Goal: Task Accomplishment & Management: Complete application form

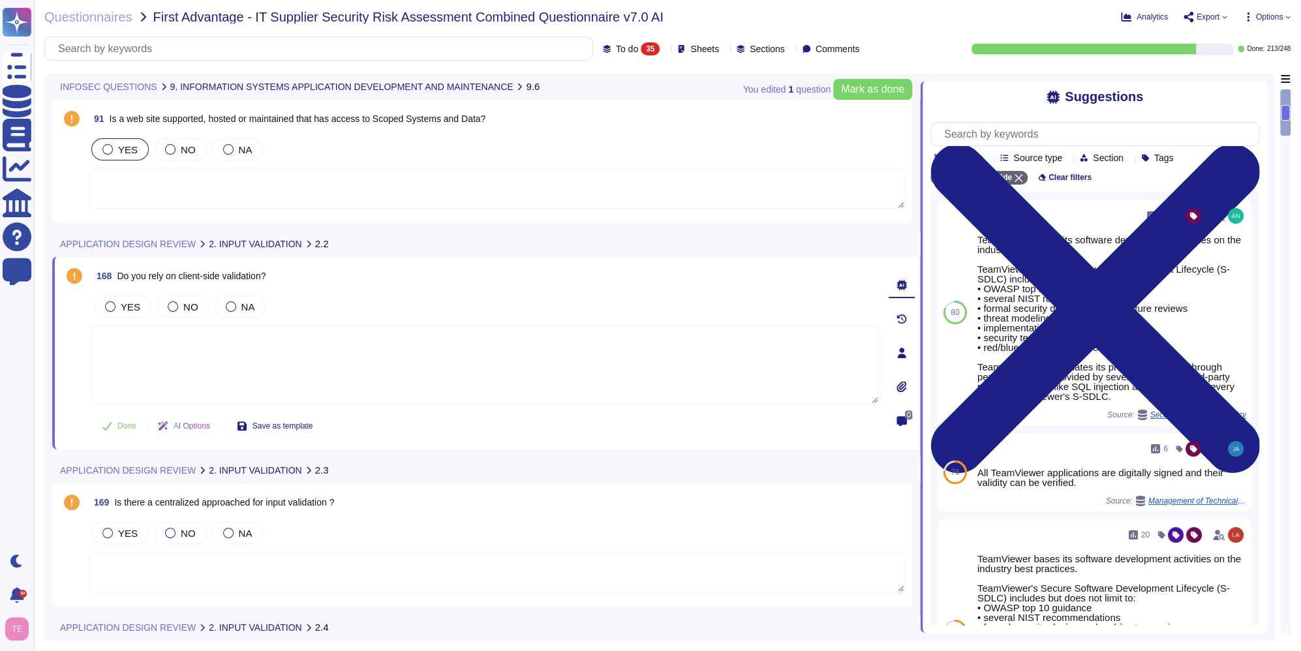
click at [635, 48] on div "To do 35" at bounding box center [634, 48] width 63 height 13
click at [626, 85] on div "All 248" at bounding box center [640, 82] width 106 height 14
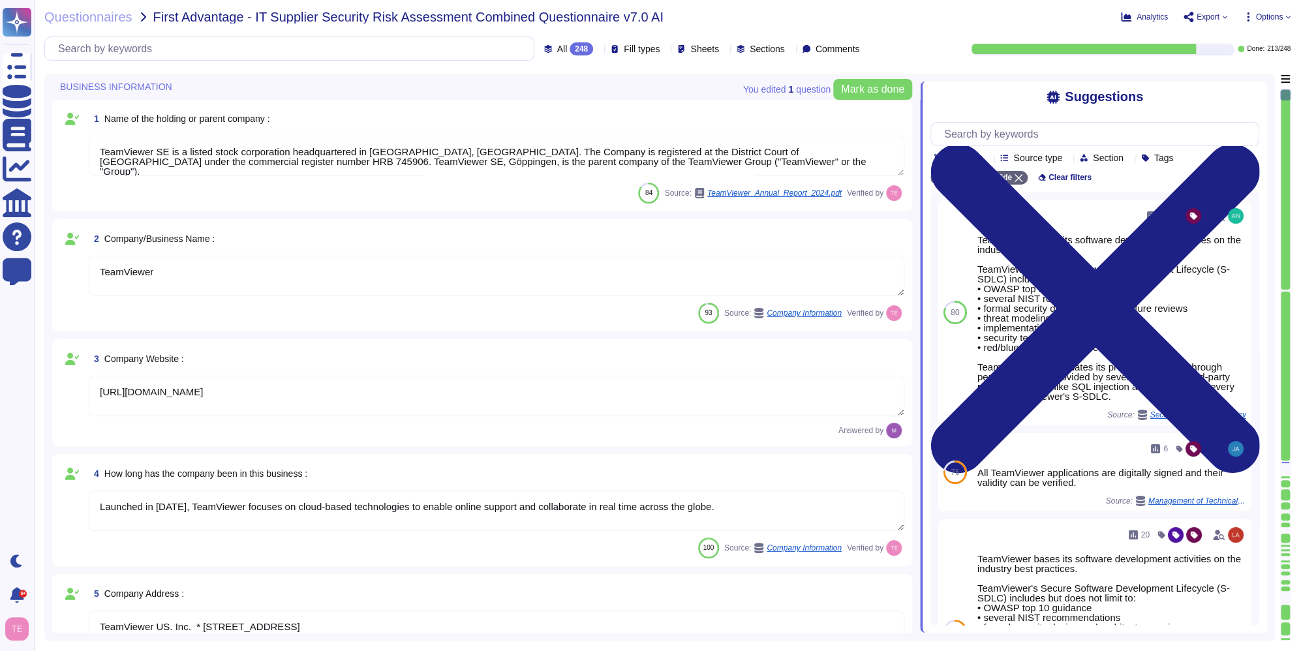
type textarea "TeamViewer is Publicly Held Further information: [URL][DOMAIN_NAME]"
type textarea "TeamViewer SE is a listed stock corporation headquartered in [GEOGRAPHIC_DATA],…"
type textarea "TeamViewer"
type textarea "[URL][DOMAIN_NAME]"
type textarea "Launched in [DATE], TeamViewer focuses on cloud-based technologies to enable on…"
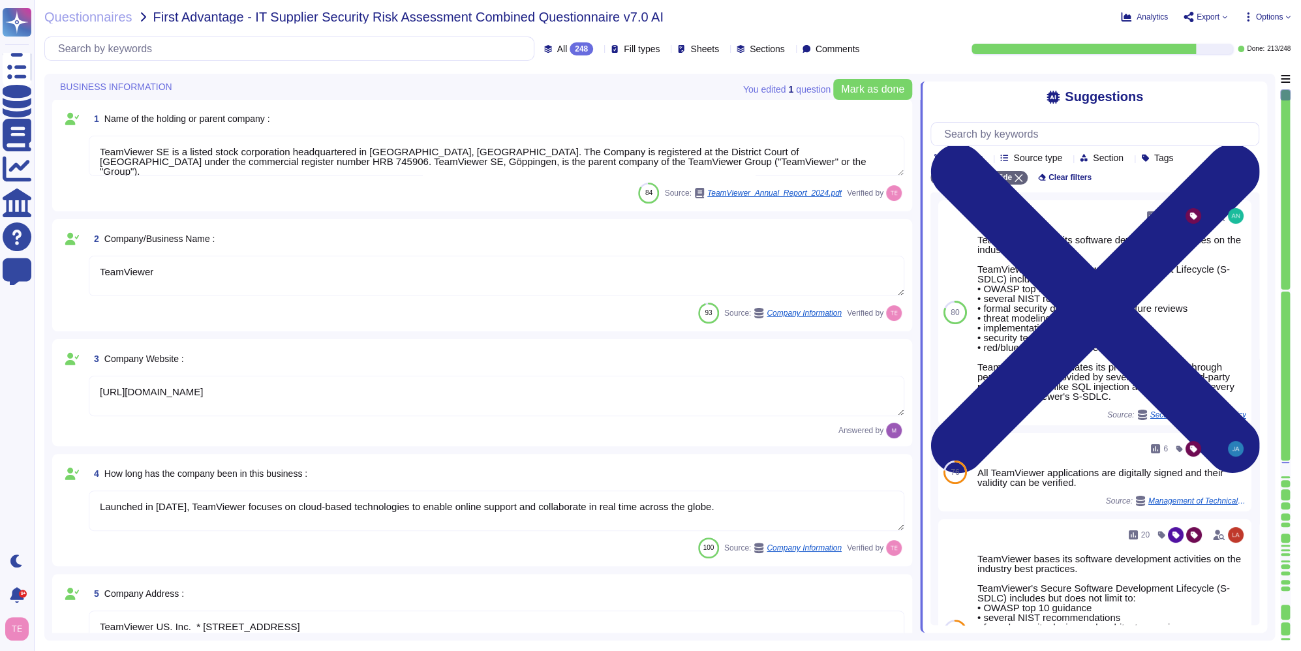
type textarea "TeamViewer US. Inc. * [STREET_ADDRESS]"
type textarea "The location of a disaster recovery site and the method for obtaining backup me…"
click at [562, 50] on div "All 248" at bounding box center [571, 48] width 55 height 13
click at [534, 149] on span "Done" at bounding box center [531, 148] width 23 height 12
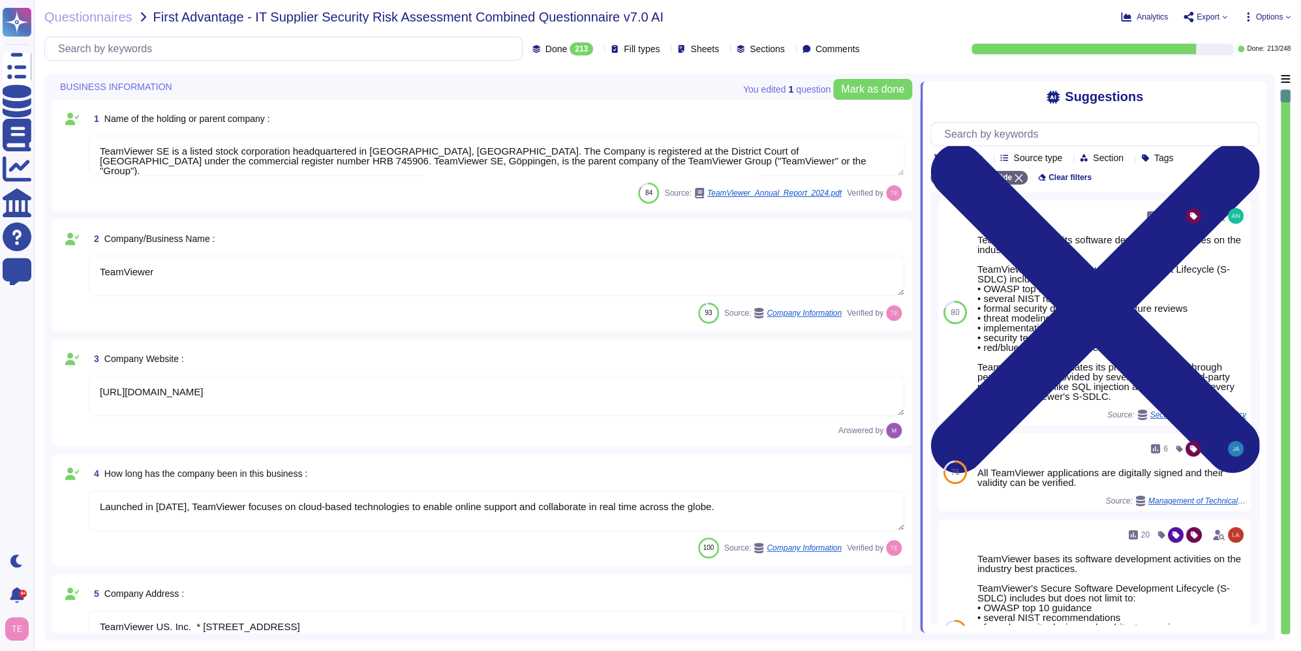
type textarea "TeamViewer AG is incorporated in [GEOGRAPHIC_DATA]. TeamViewer US is a corporat…"
type textarea "TeamViewer"
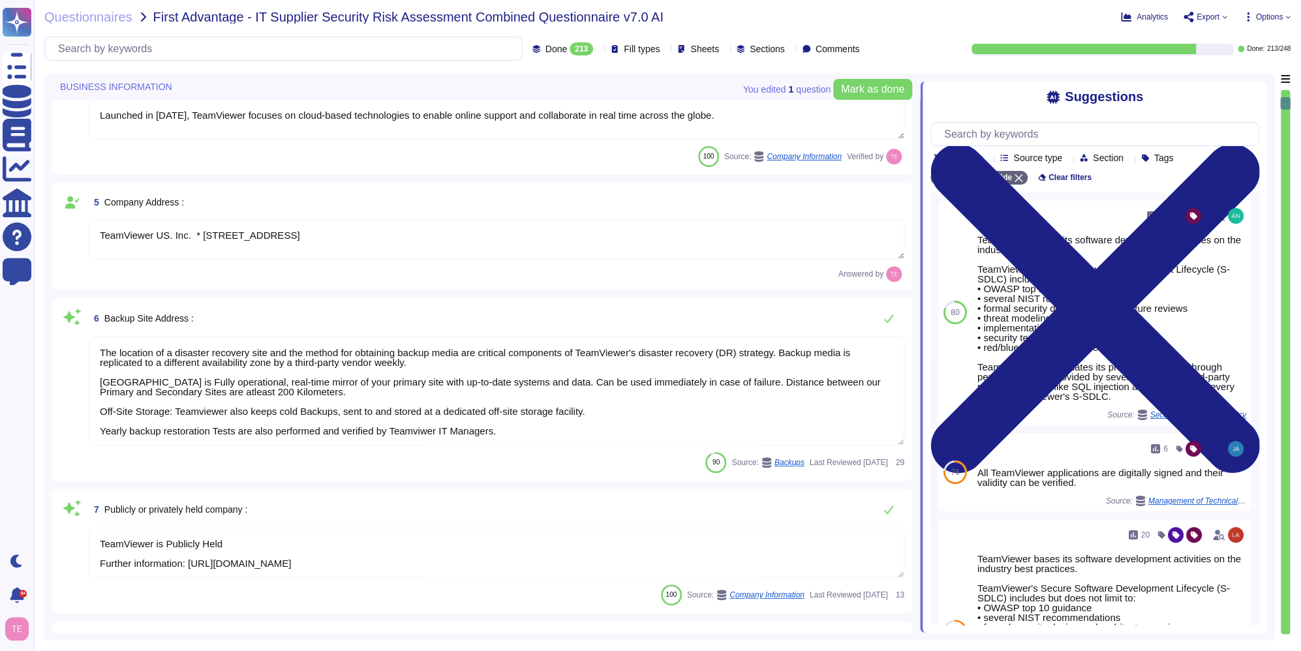
type textarea "As a global technology company, TeamViewer offers a cloud-based platform to con…"
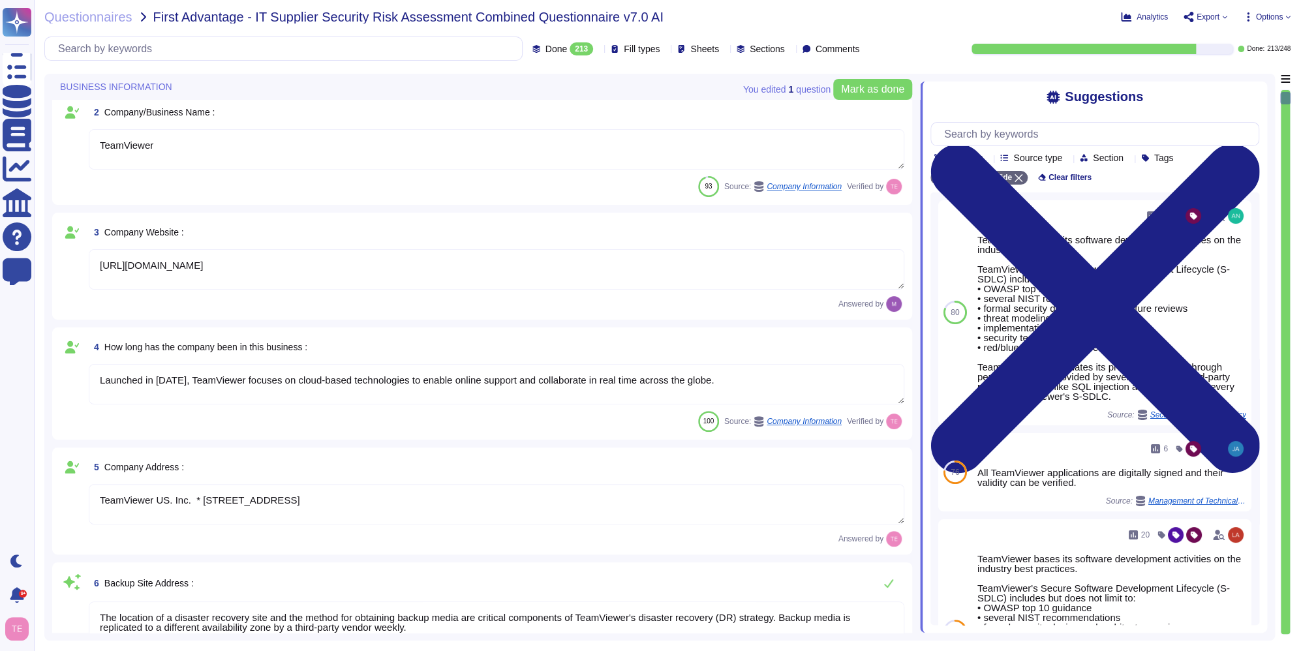
scroll to position [0, 0]
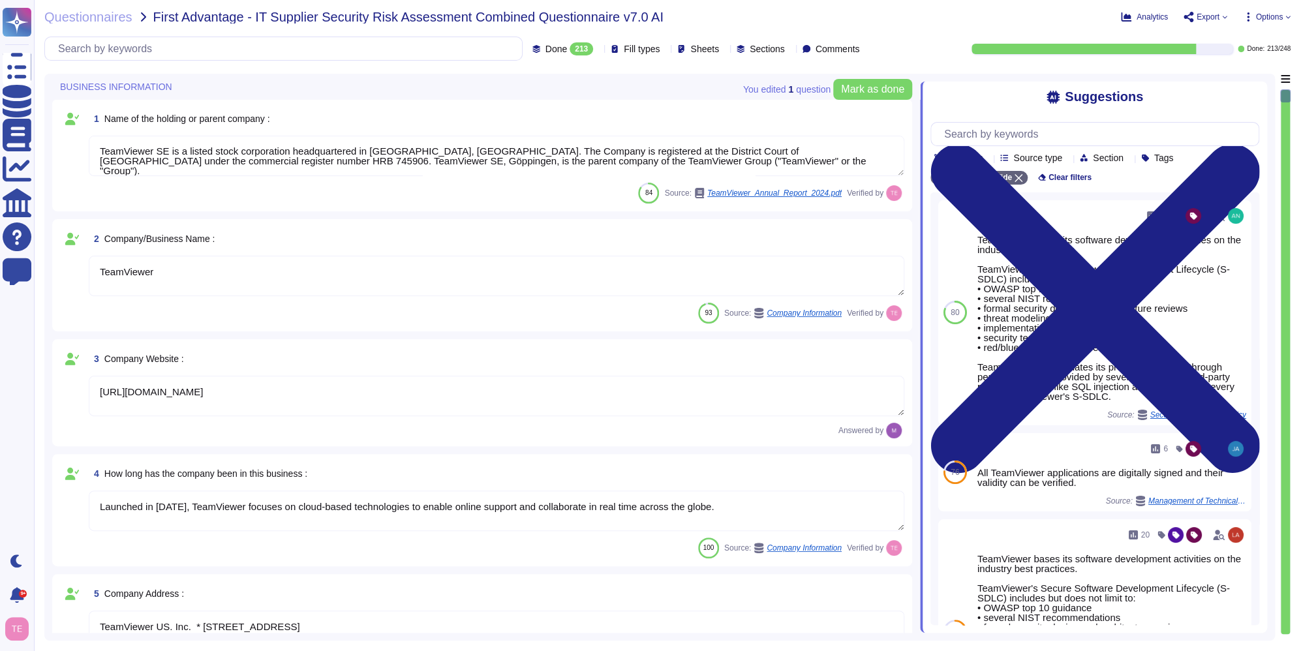
drag, startPoint x: 217, startPoint y: 393, endPoint x: 131, endPoint y: 401, distance: 86.4
click at [131, 401] on textarea "[URL][DOMAIN_NAME]" at bounding box center [497, 396] width 816 height 40
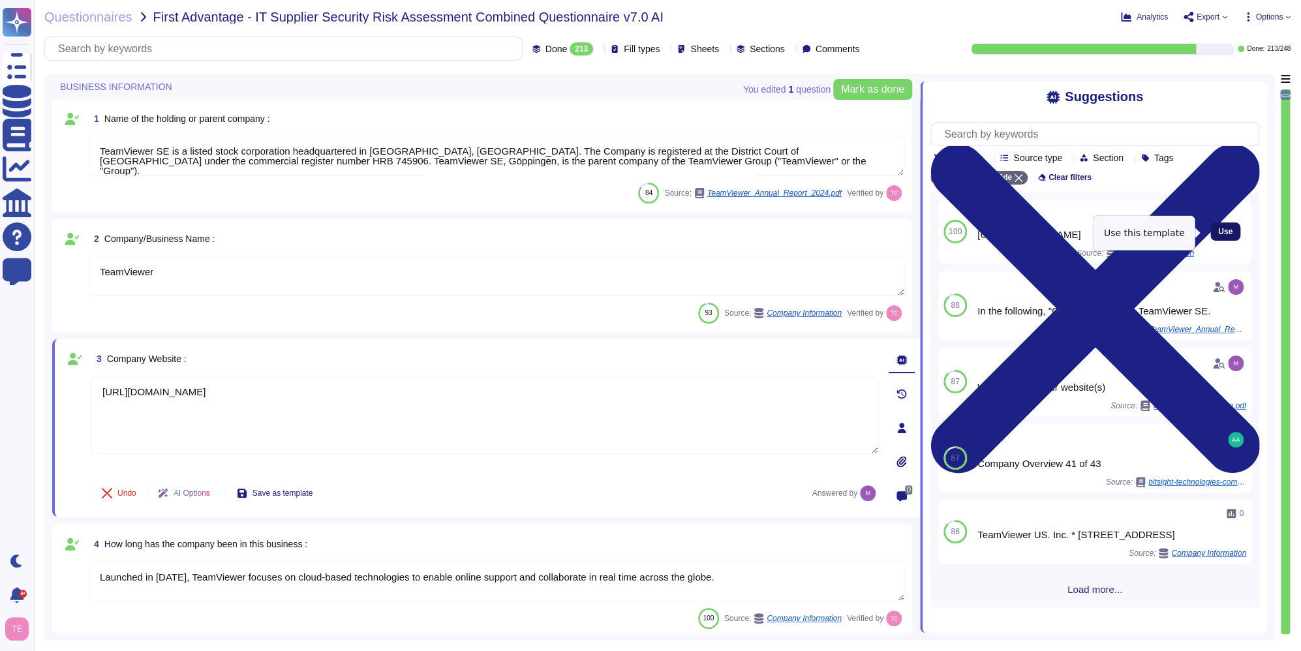
click at [1218, 236] on span "Use" at bounding box center [1225, 232] width 14 height 8
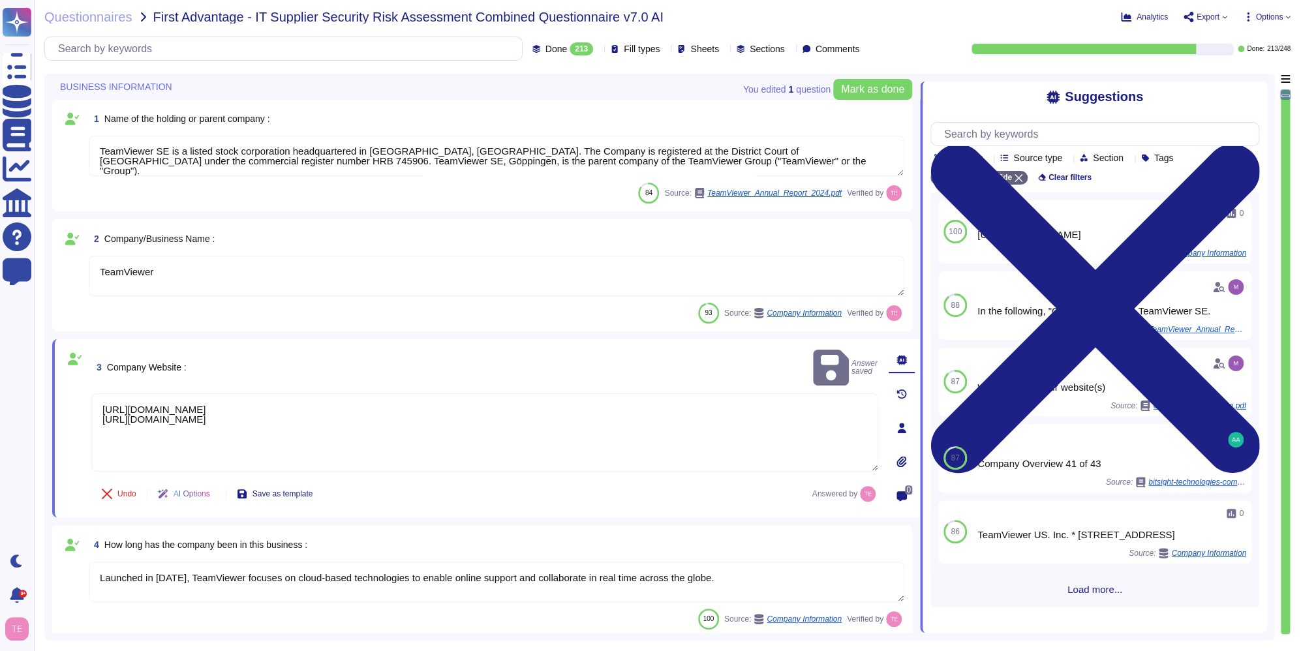
drag, startPoint x: 220, startPoint y: 390, endPoint x: 46, endPoint y: 380, distance: 174.5
click at [46, 380] on div "You edited 1 question [PERSON_NAME] as done BUSINESS INFORMATION 1 Name of the …" at bounding box center [659, 357] width 1231 height 567
type textarea "[URL][DOMAIN_NAME]"
click at [459, 540] on div "4 How long has the company been in this business :" at bounding box center [497, 543] width 816 height 23
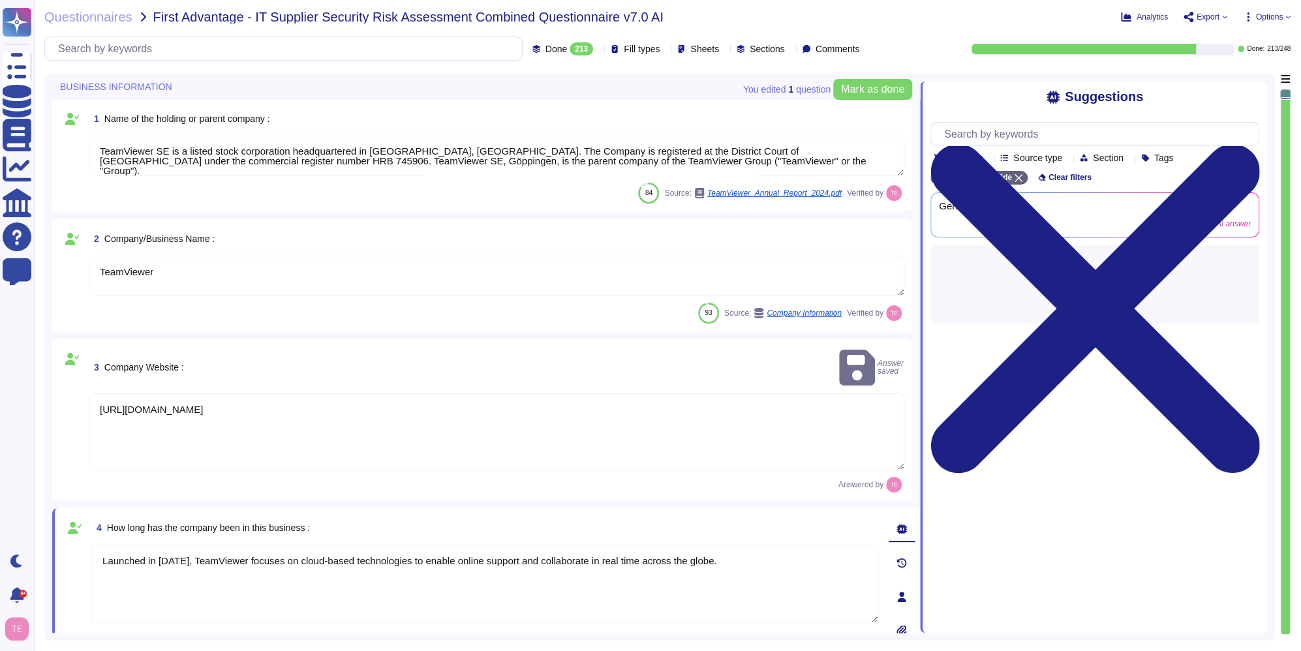
type textarea "TeamViewer is Publicly Held Further information: [URL][DOMAIN_NAME]"
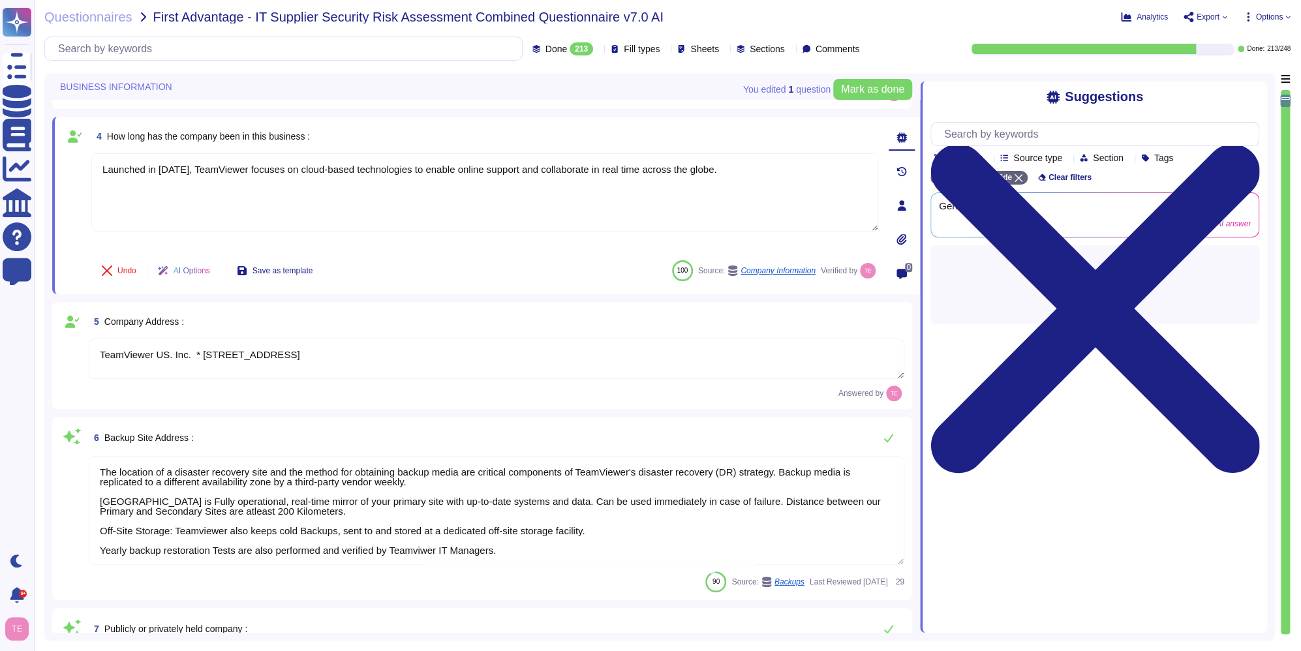
type textarea "TeamViewer AG is incorporated in [GEOGRAPHIC_DATA]. TeamViewer US is a corporat…"
type textarea "TeamViewer"
type textarea "As a global technology company, TeamViewer offers a cloud-based platform to con…"
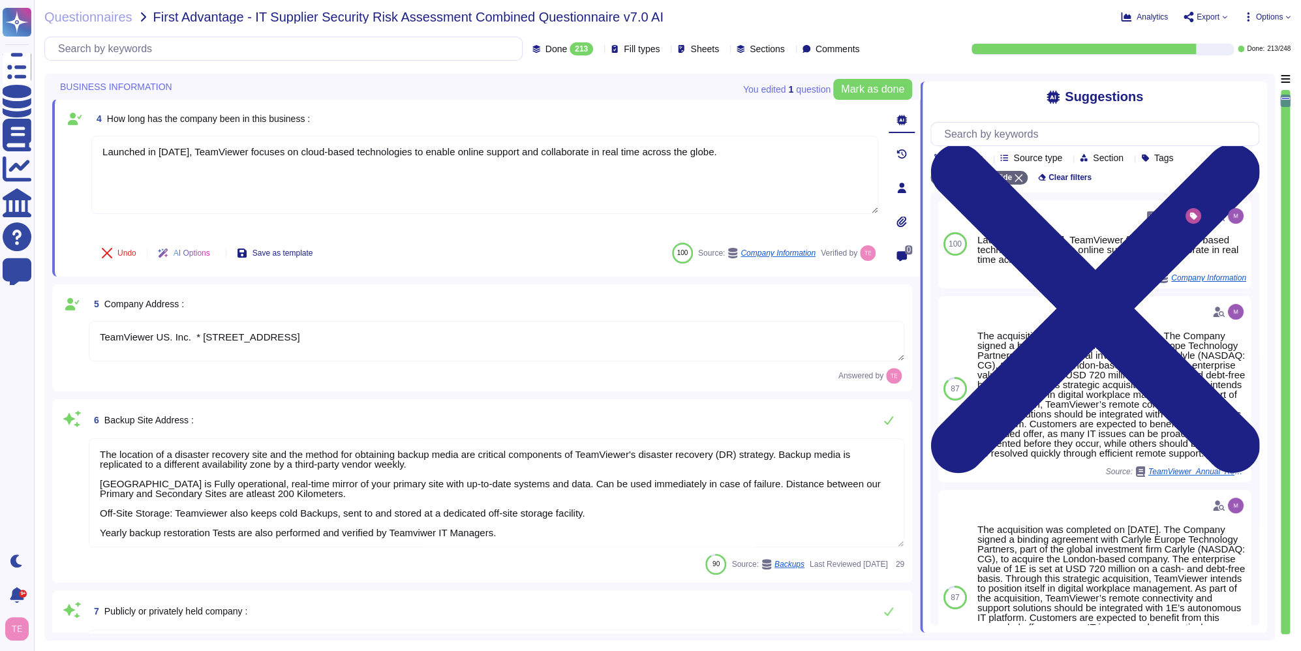
scroll to position [1, 0]
click at [409, 530] on textarea "The location of a disaster recovery site and the method for obtaining backup me…" at bounding box center [497, 493] width 816 height 109
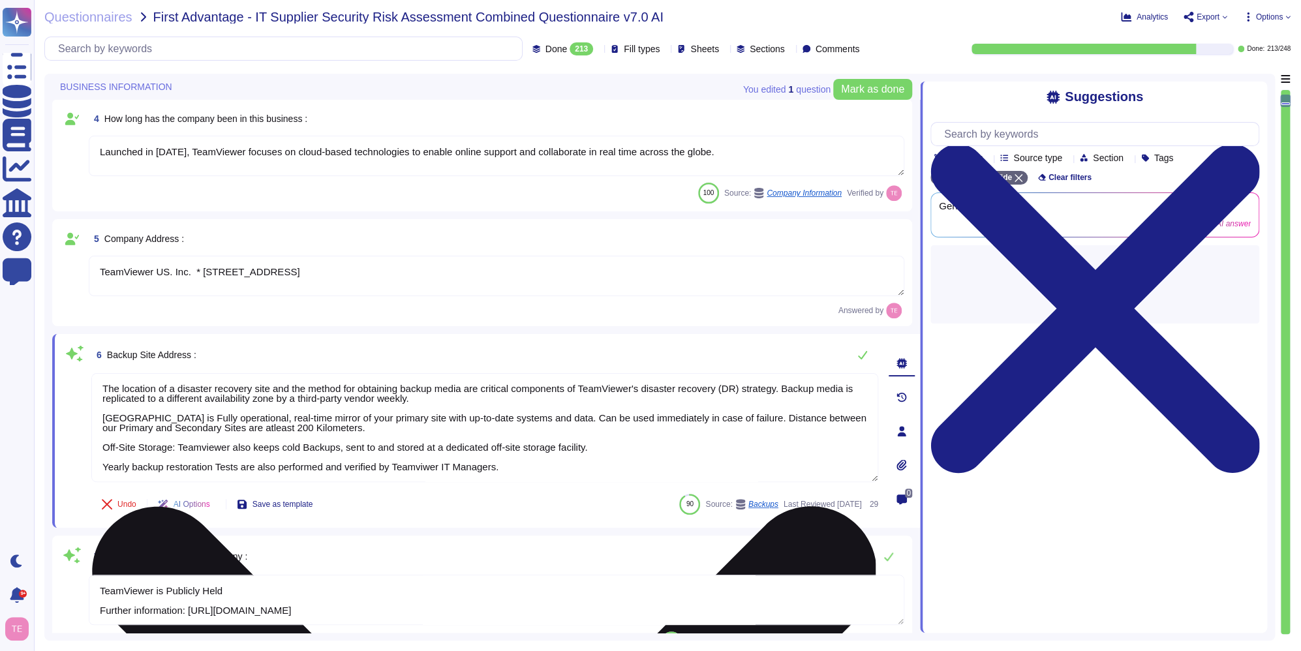
drag, startPoint x: 409, startPoint y: 530, endPoint x: 418, endPoint y: 470, distance: 60.0
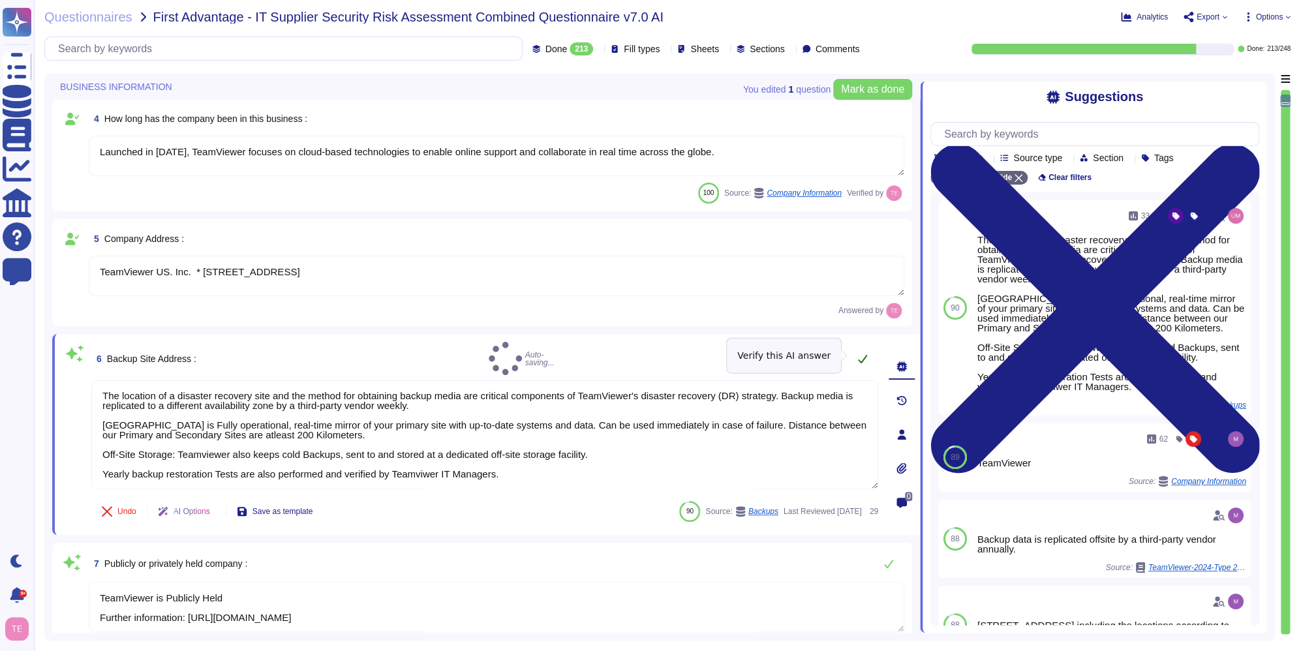
type textarea "The location of a disaster recovery site and the method for obtaining backup me…"
click at [859, 354] on icon at bounding box center [862, 359] width 10 height 10
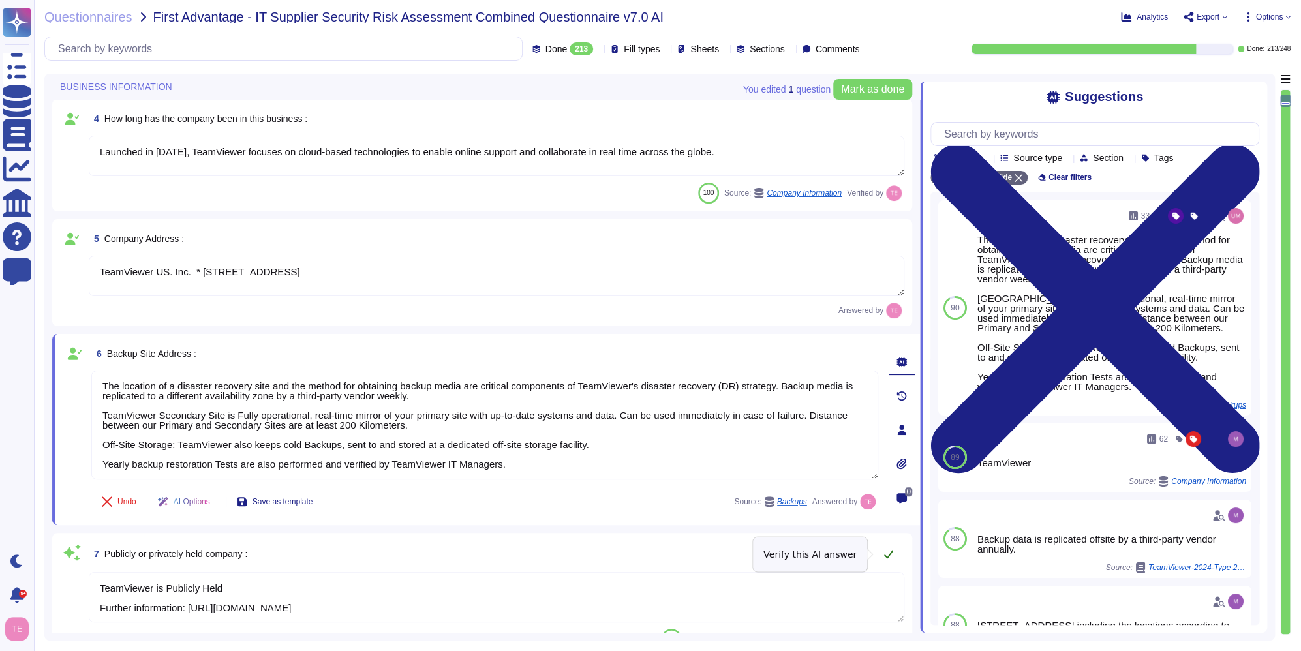
click at [889, 553] on icon at bounding box center [889, 554] width 10 height 10
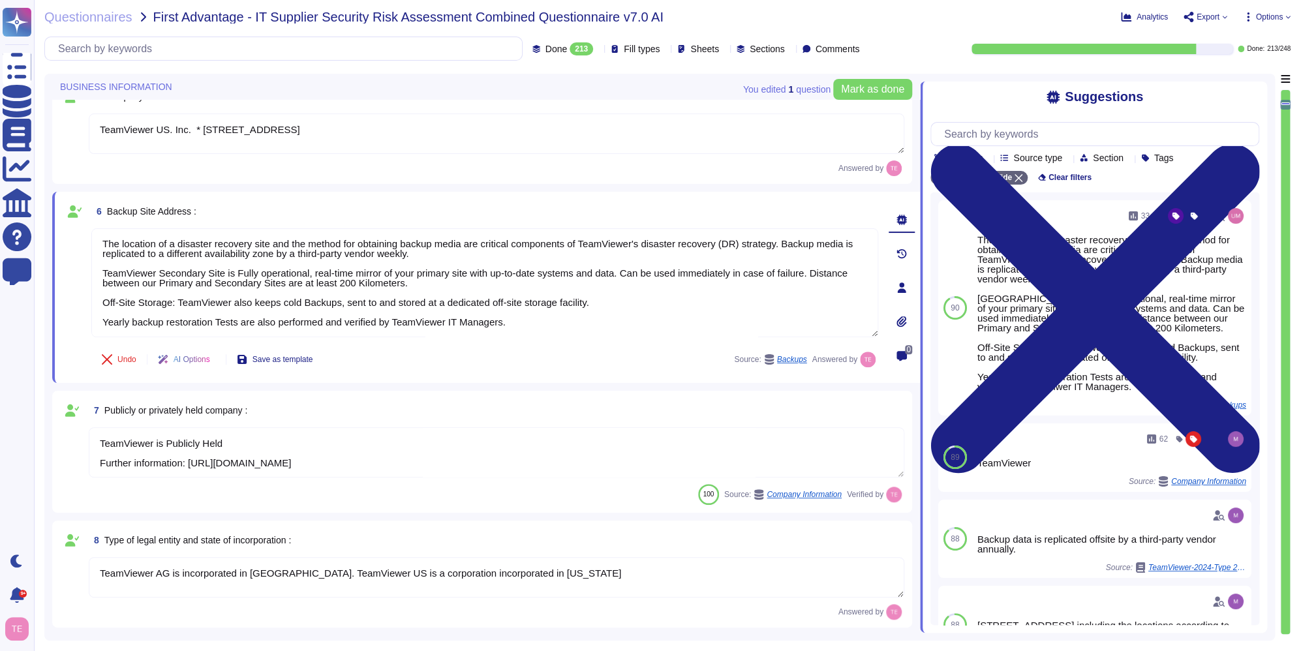
type textarea "approx. 1700"
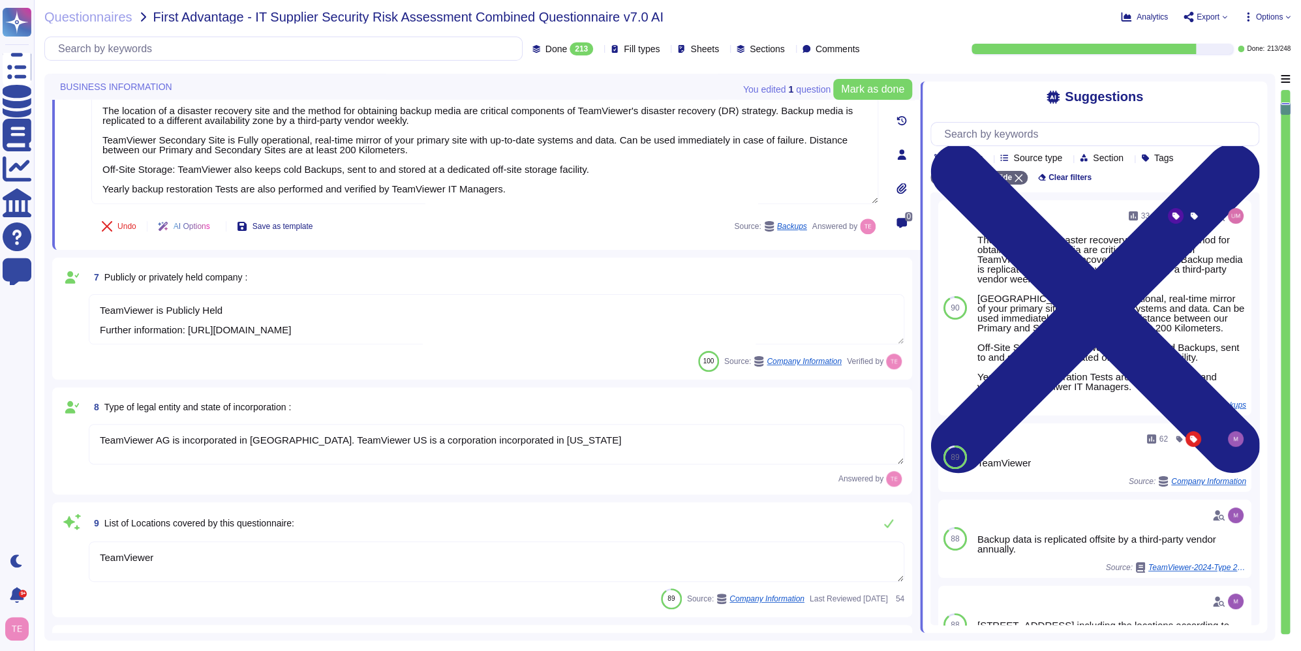
type textarea "Loremips dolo si ametcon, adipiscin, eli seddoe te incididunt utla etd magnaali…"
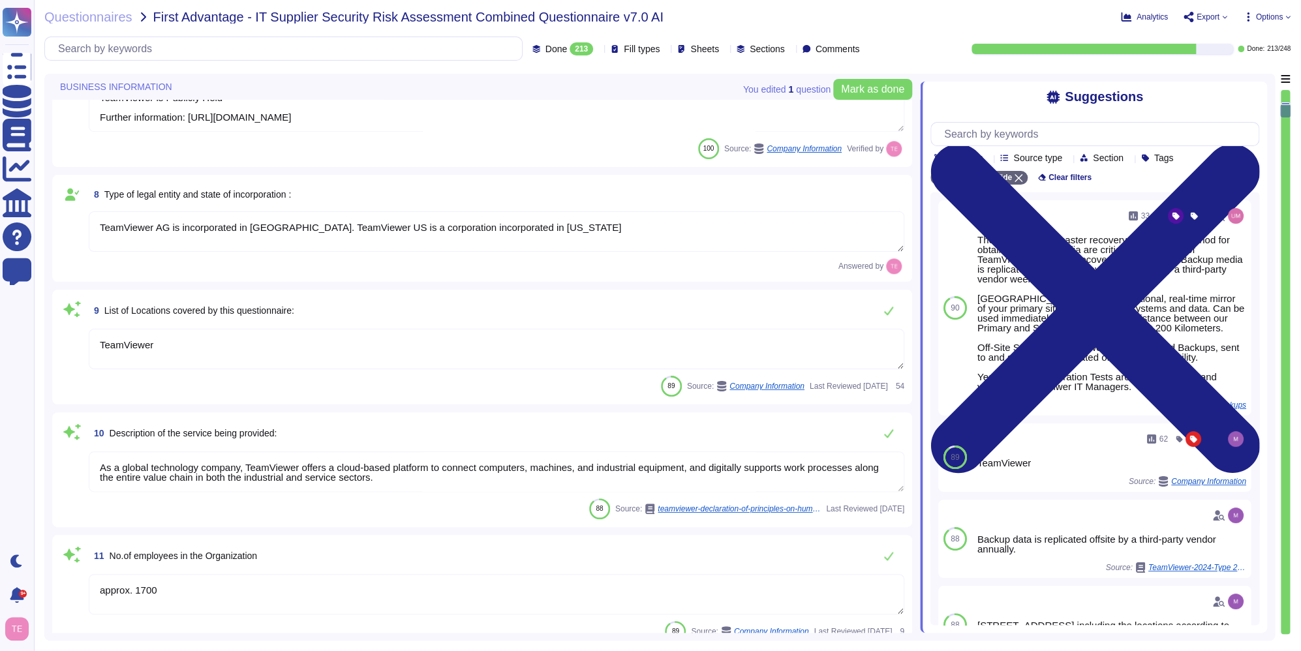
type textarea "TeamViewer does not own, lease or operate any local datacenter or server infras…"
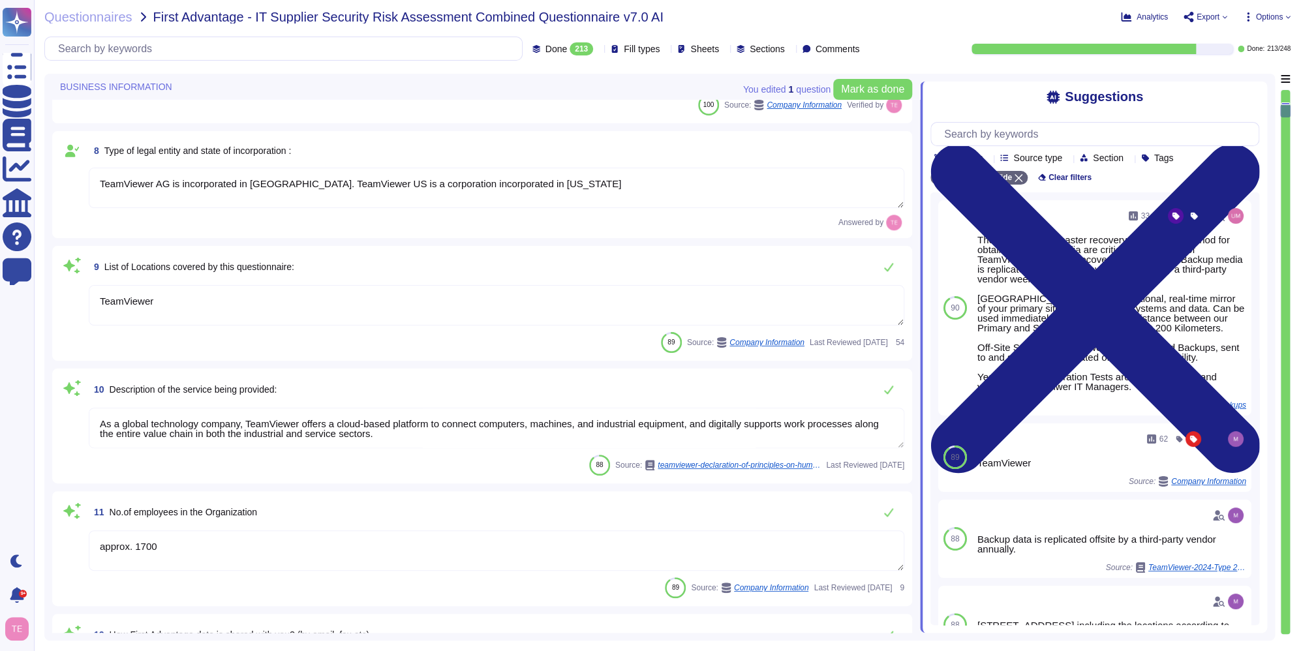
scroll to position [914, 0]
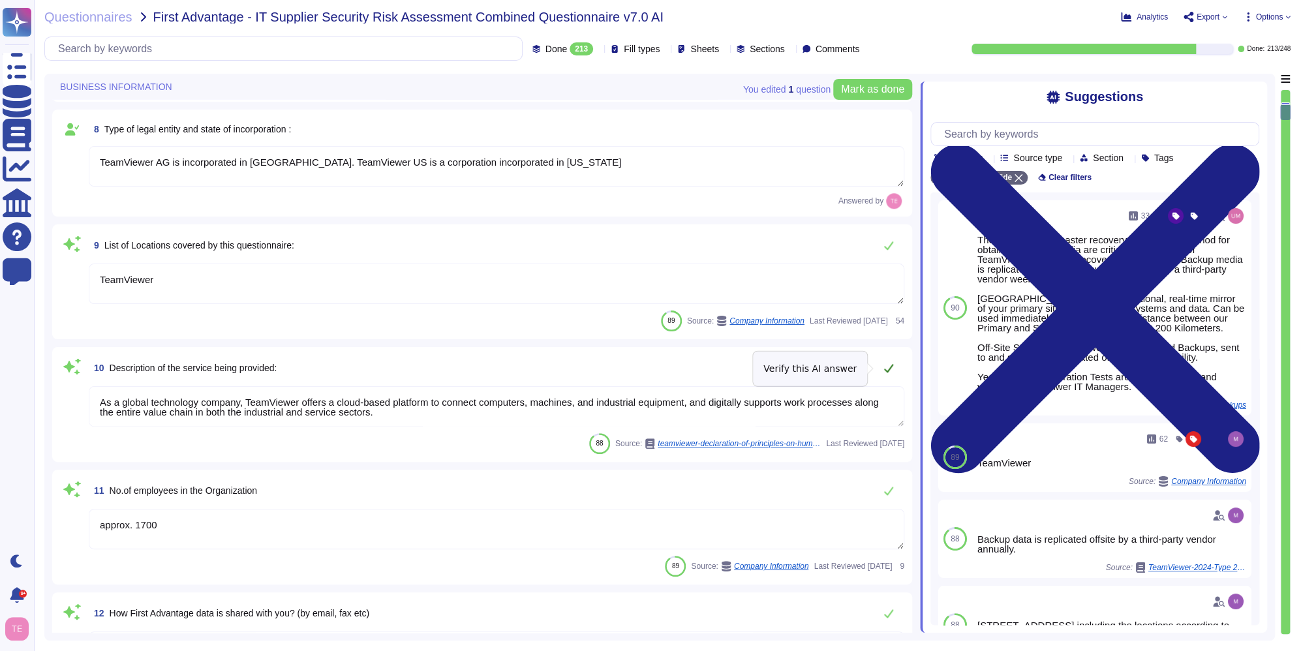
click at [888, 367] on icon at bounding box center [889, 368] width 10 height 10
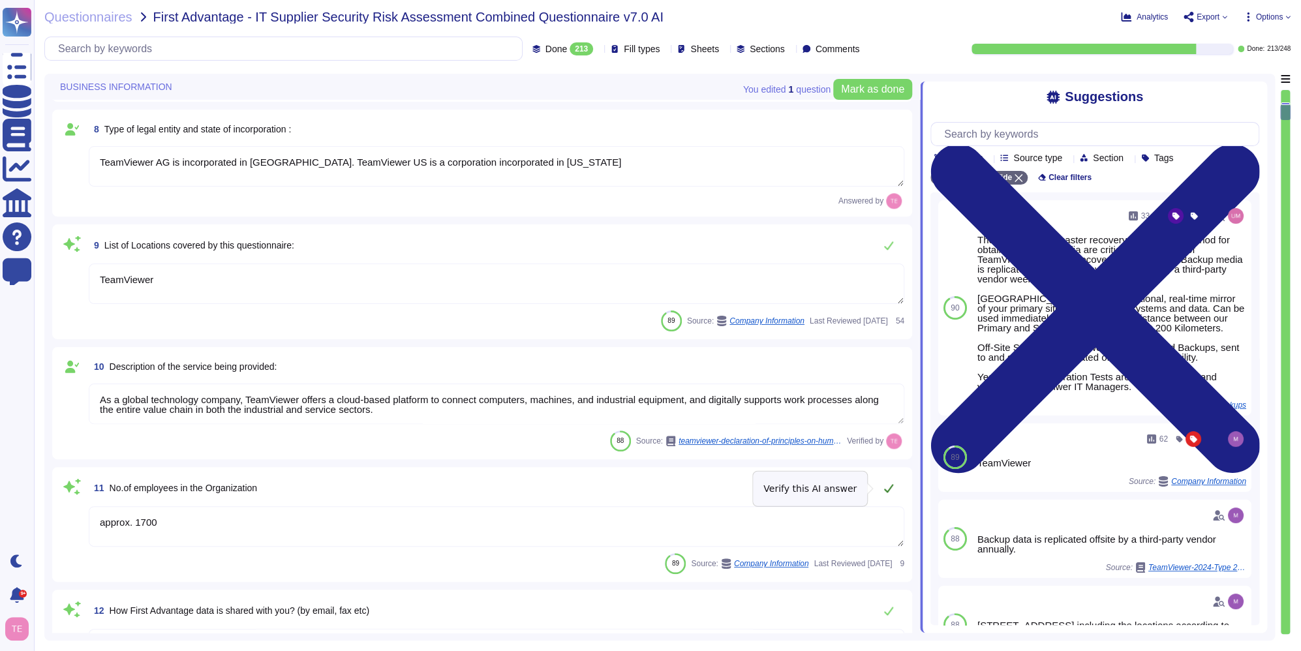
click at [890, 489] on icon at bounding box center [888, 488] width 9 height 8
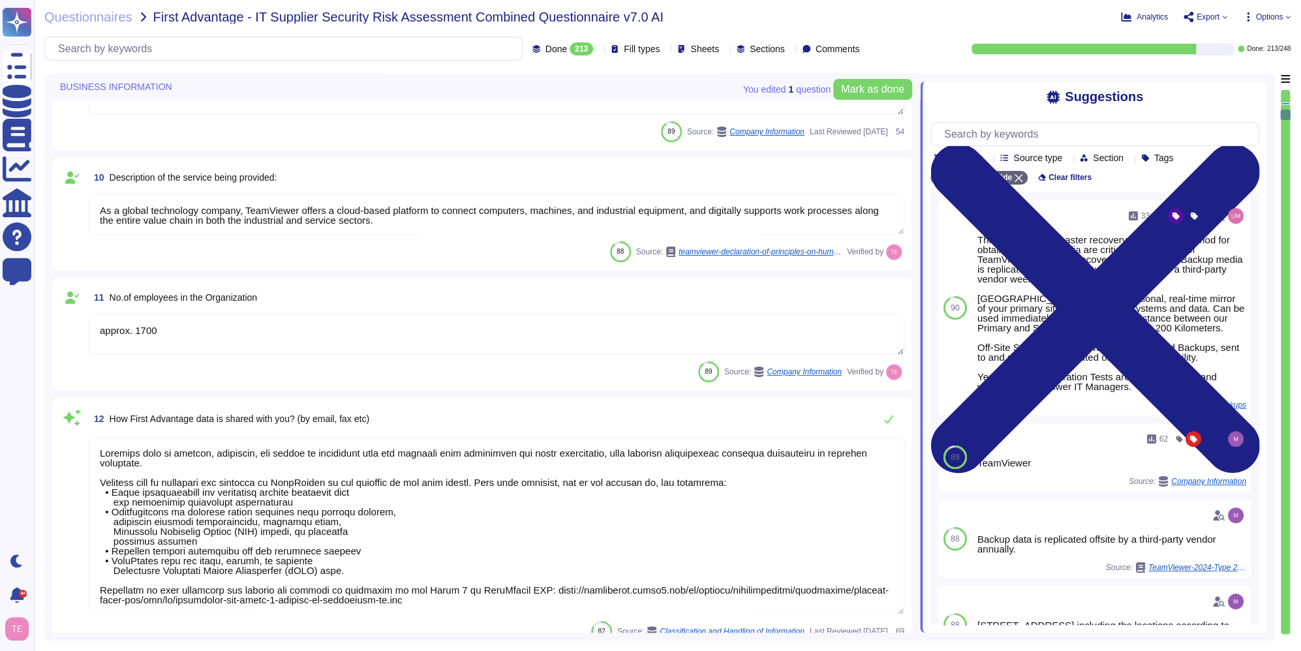
type textarea "TeamViewer"
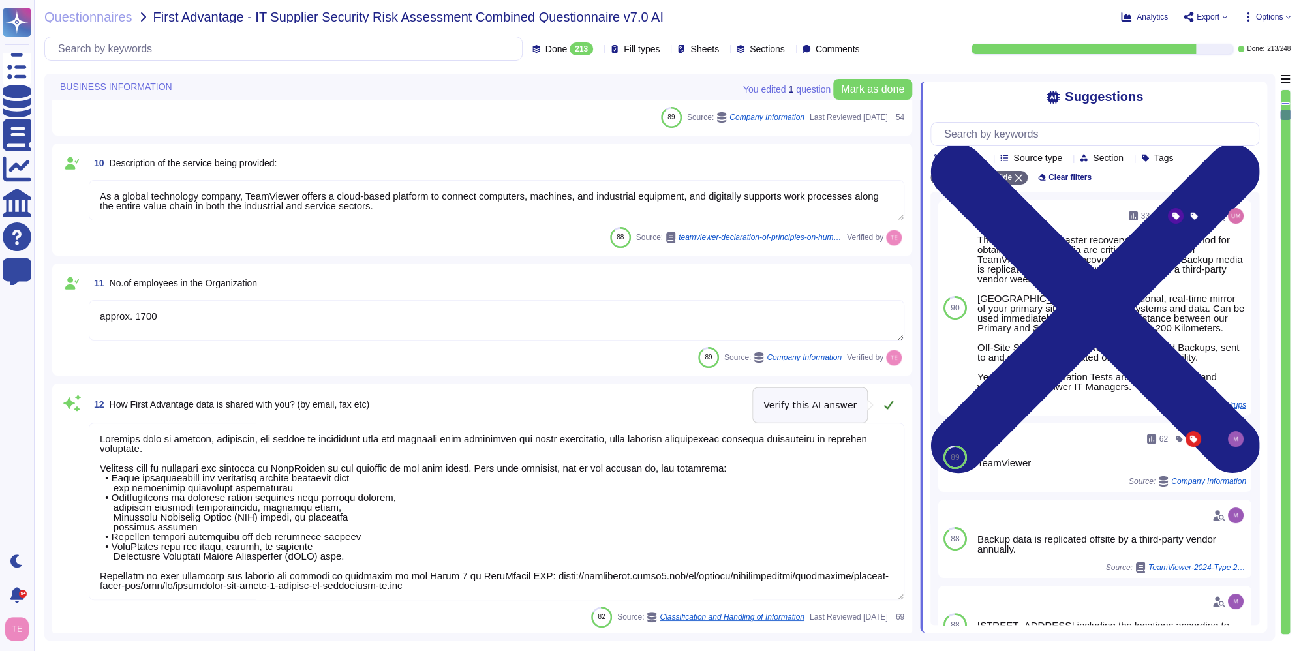
click at [891, 406] on icon at bounding box center [889, 404] width 10 height 10
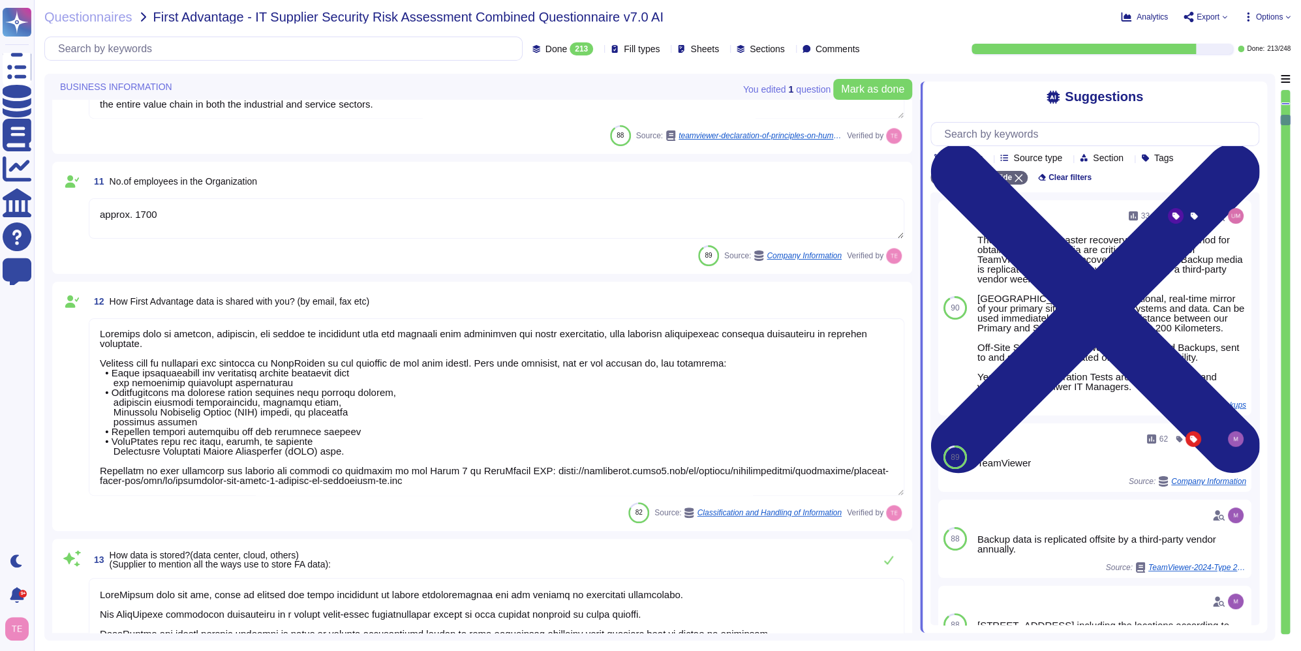
scroll to position [1370, 0]
type textarea "There are no material claims or judgements against TeamViewer that will impact …"
type textarea "[STREET_ADDRESS] including the locations according to annex"
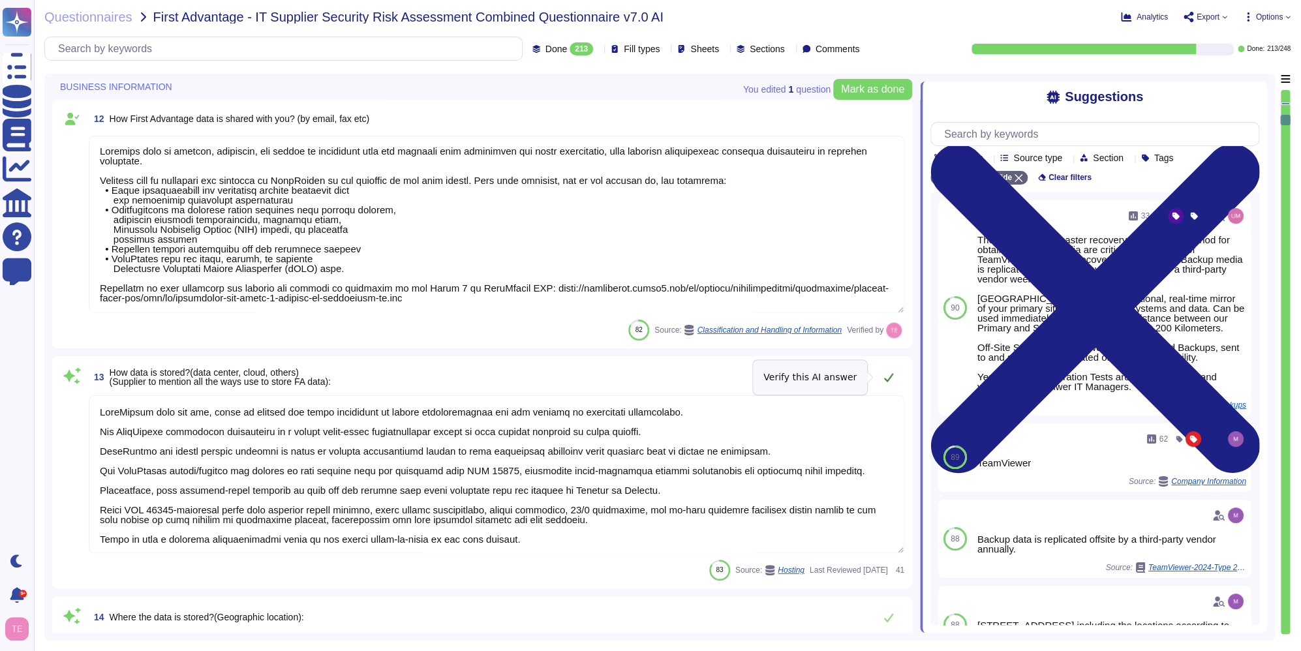
click at [887, 378] on icon at bounding box center [889, 377] width 10 height 10
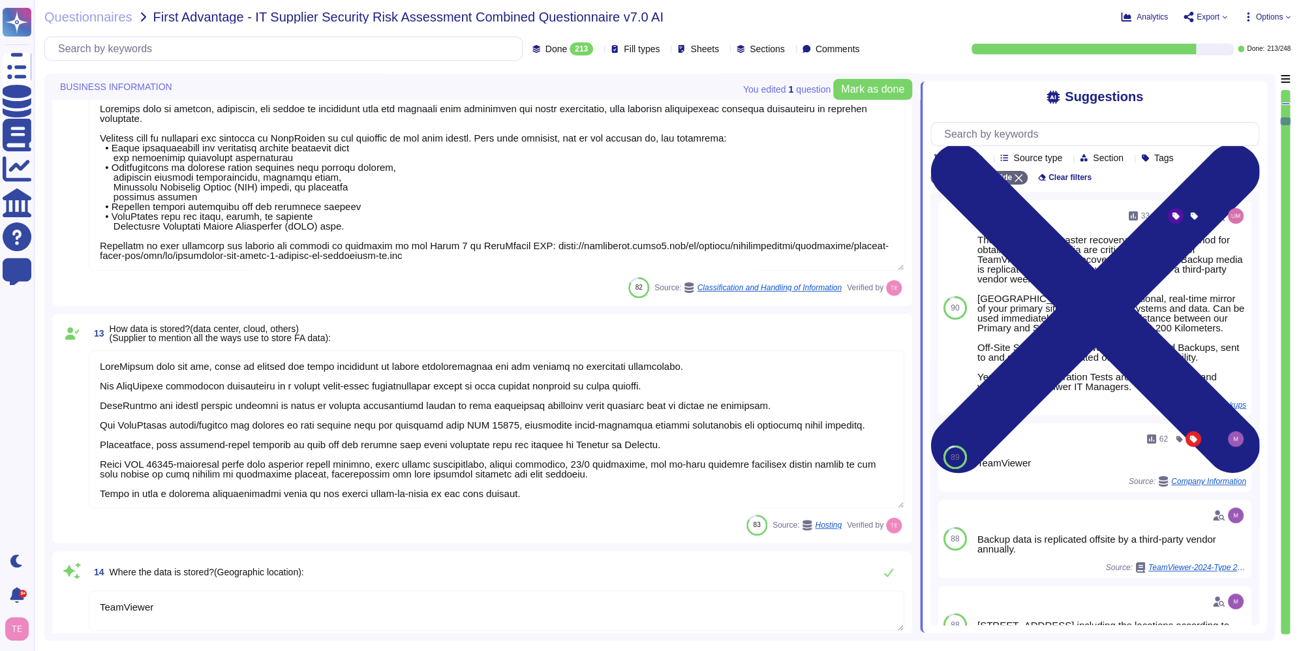
type textarea "[STREET_ADDRESS] including the locations according to annex"
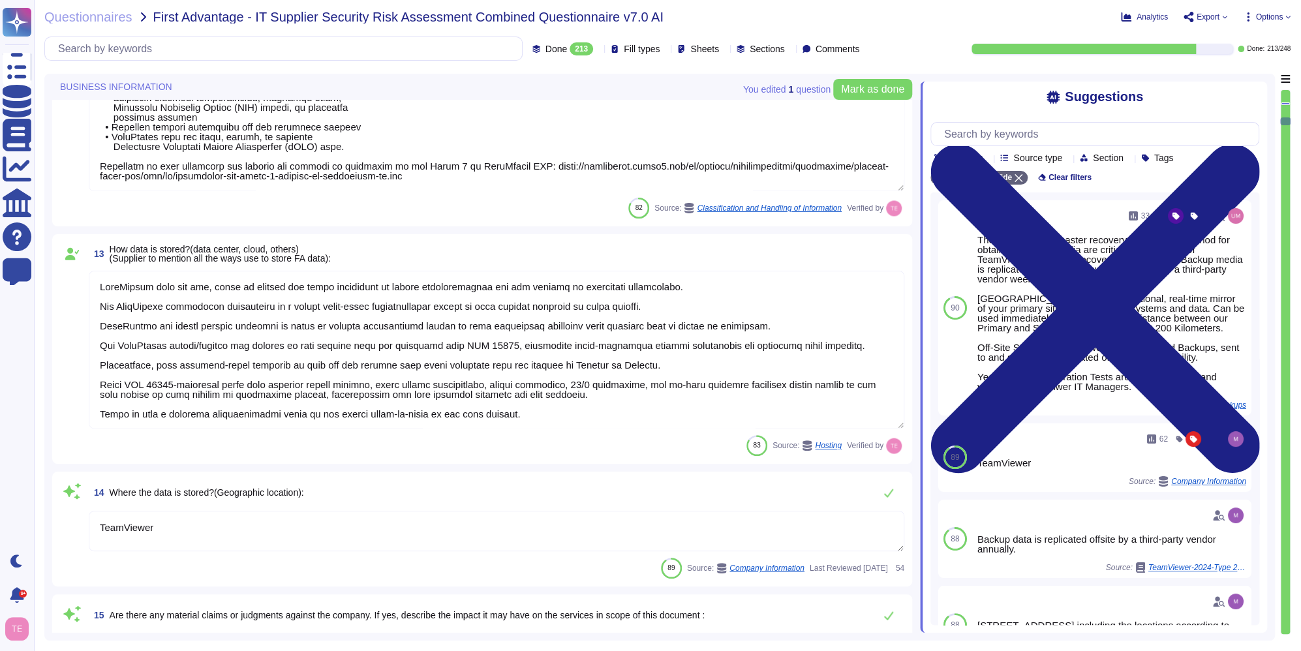
scroll to position [1501, 0]
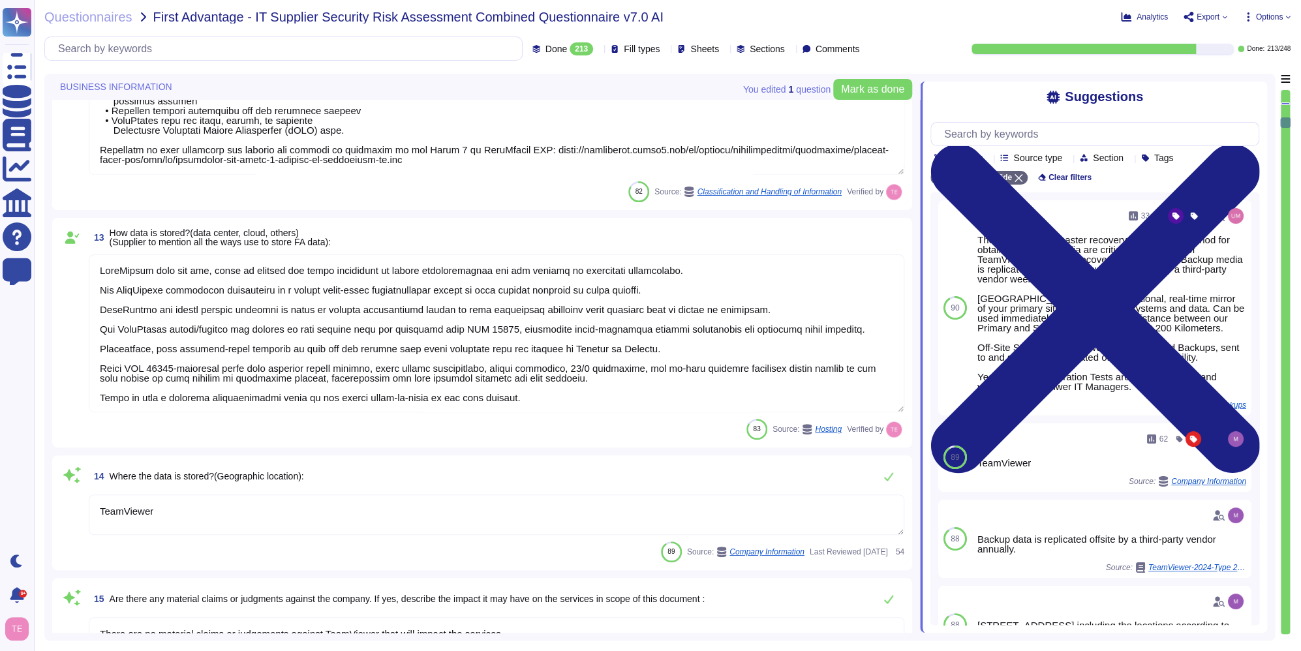
type textarea "TeamViewer"
click at [567, 508] on textarea "TeamViewer" at bounding box center [497, 515] width 816 height 40
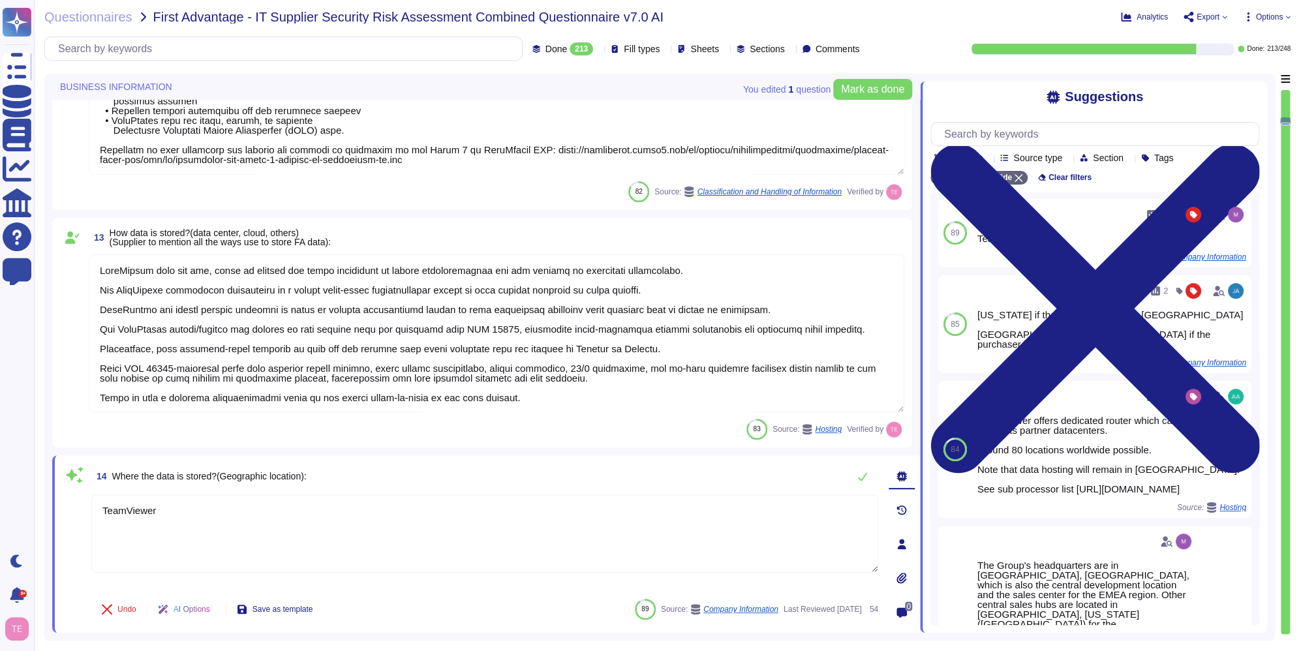
scroll to position [0, 0]
click at [1061, 136] on input "text" at bounding box center [1098, 134] width 321 height 23
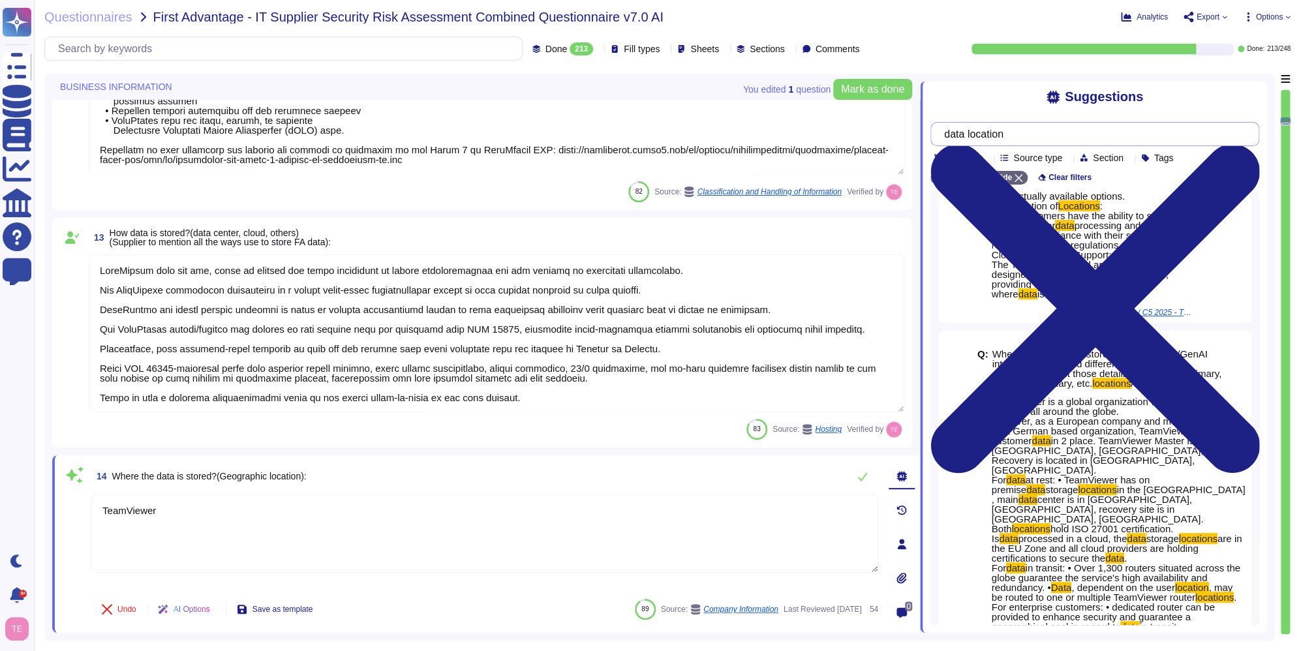
scroll to position [196, 0]
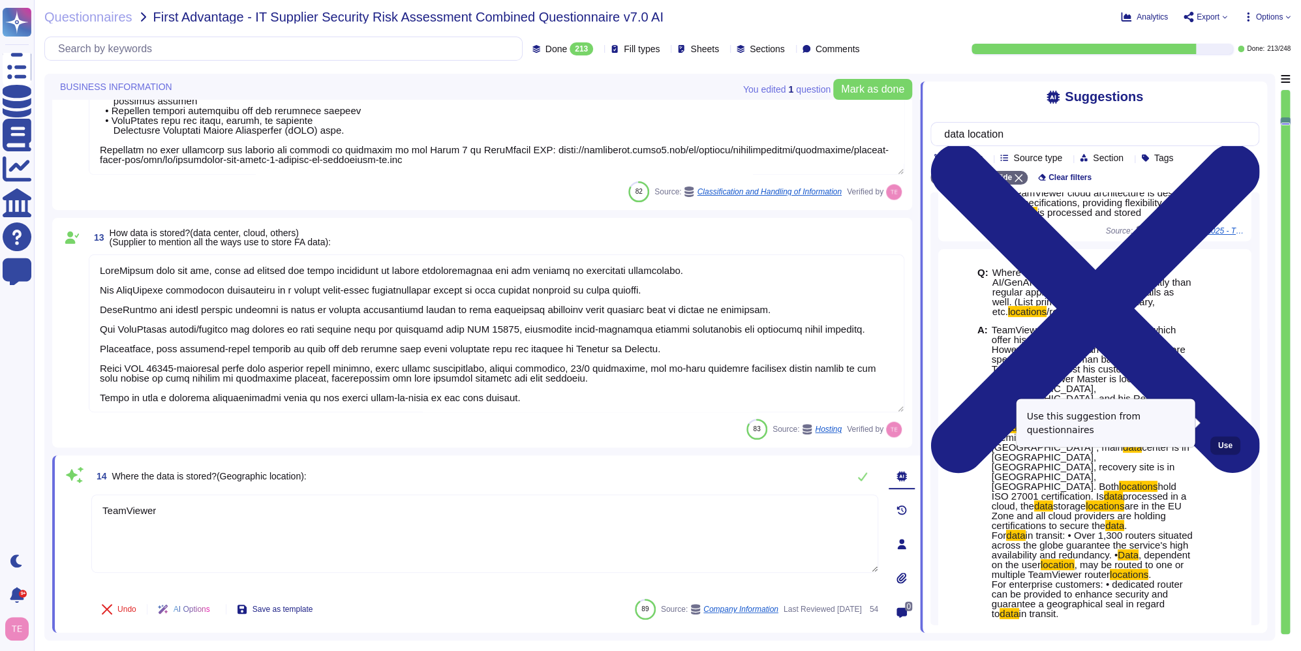
type input "data location"
click at [1218, 442] on span "Use" at bounding box center [1225, 446] width 14 height 8
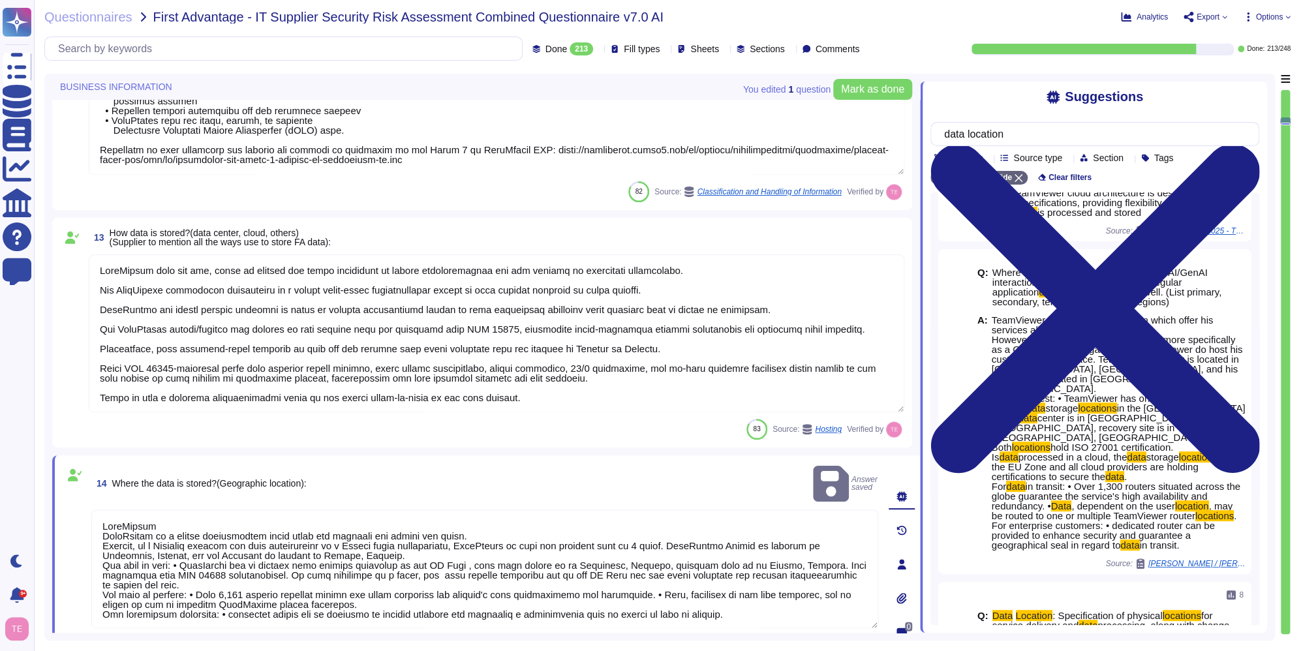
drag, startPoint x: 166, startPoint y: 508, endPoint x: 43, endPoint y: 501, distance: 122.9
click at [43, 501] on div "Questionnaires First Advantage - IT Supplier Security Risk Assessment Combined …" at bounding box center [667, 325] width 1267 height 651
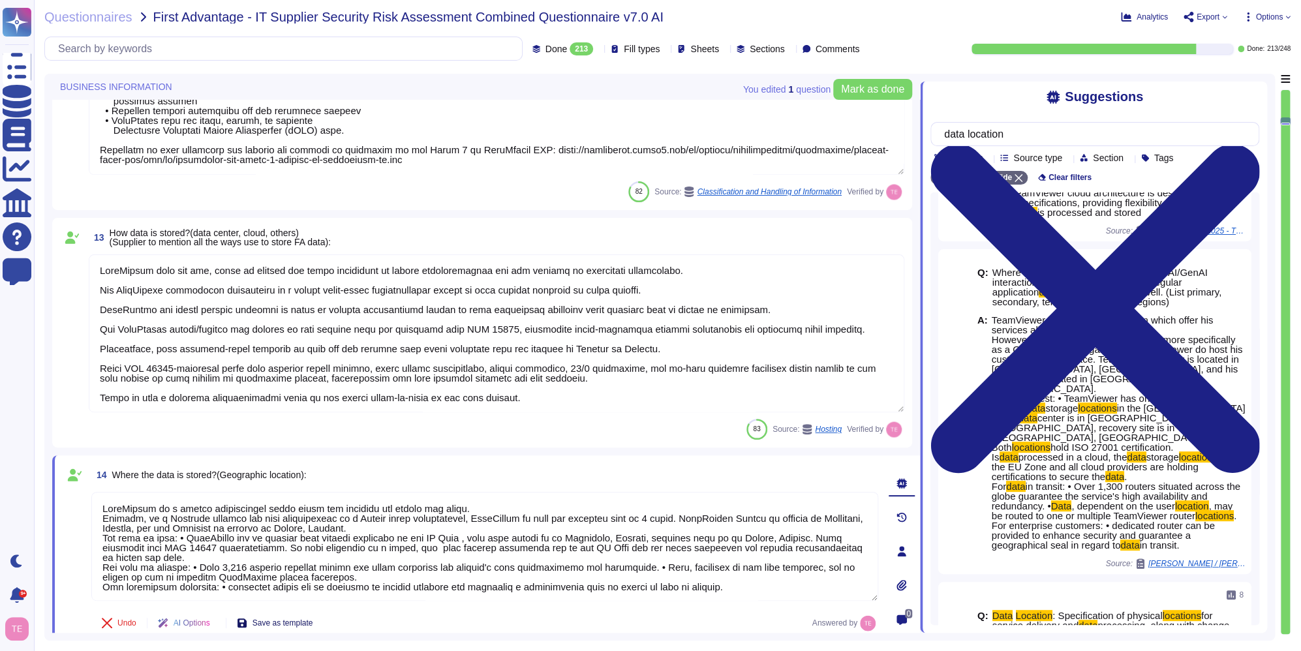
type textarea "LoreMipsum do s ametco adipiscingel seddo eiusm tem incididu utl etdolo mag ali…"
click at [309, 630] on button "Save as template" at bounding box center [274, 623] width 97 height 26
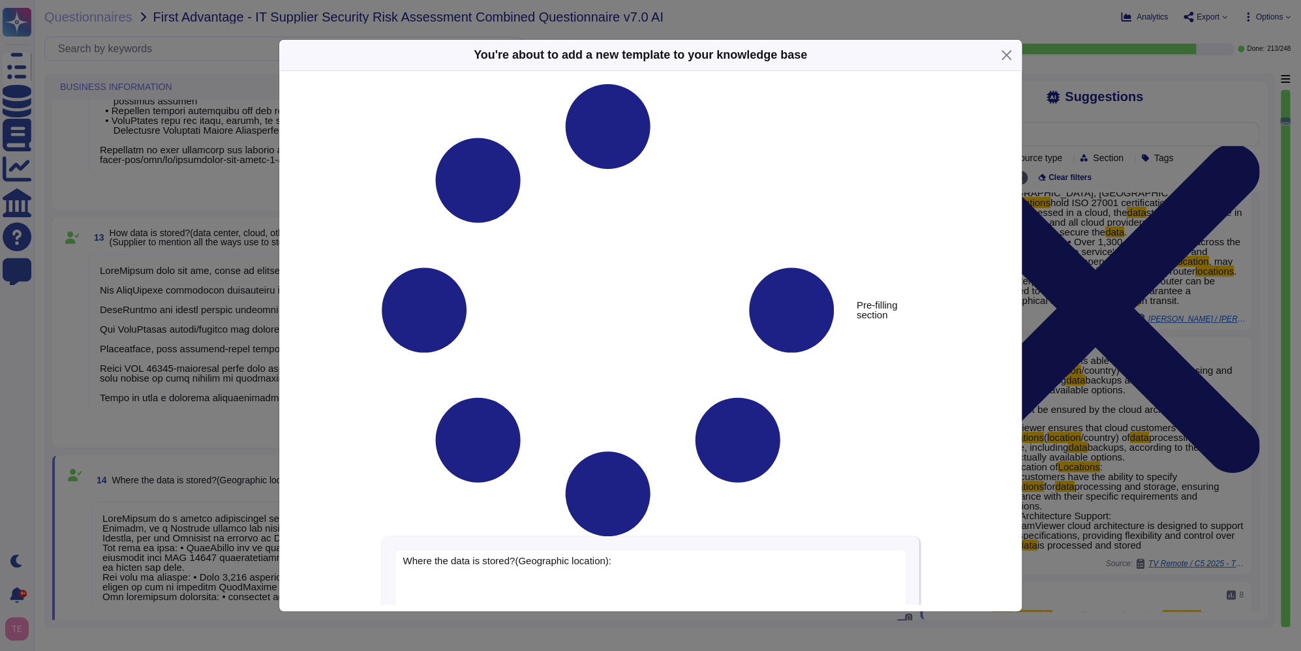
type textarea "Where the data is stored?(Geographic location):"
type textarea "LoreMipsum do s ametco adipiscingel seddo eiusm tem incididu utl etdolo mag ali…"
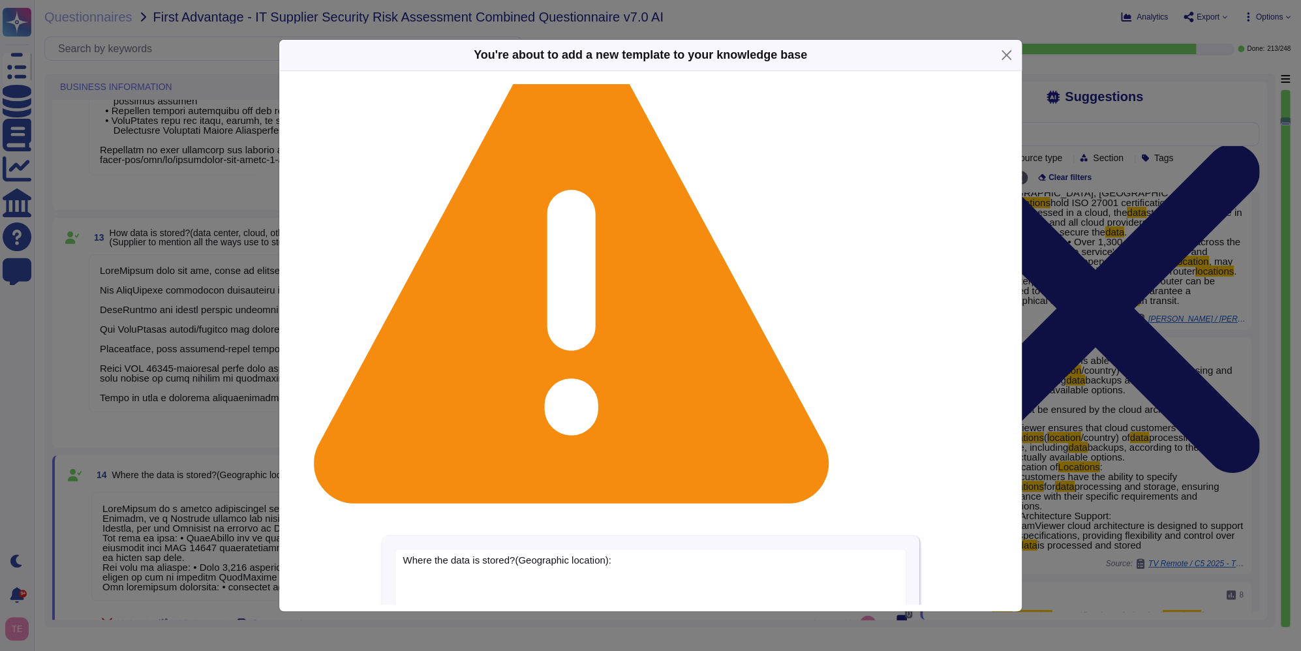
scroll to position [54, 0]
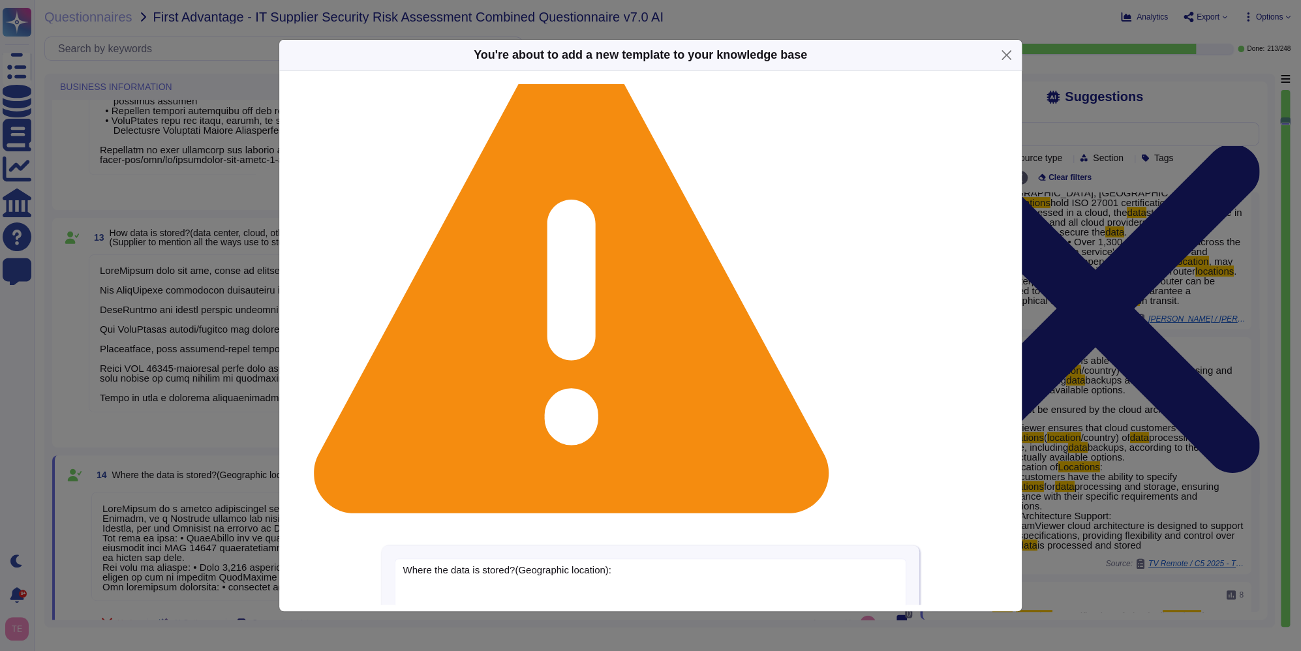
click at [0, 0] on input "checkbox" at bounding box center [0, 0] width 0 height 0
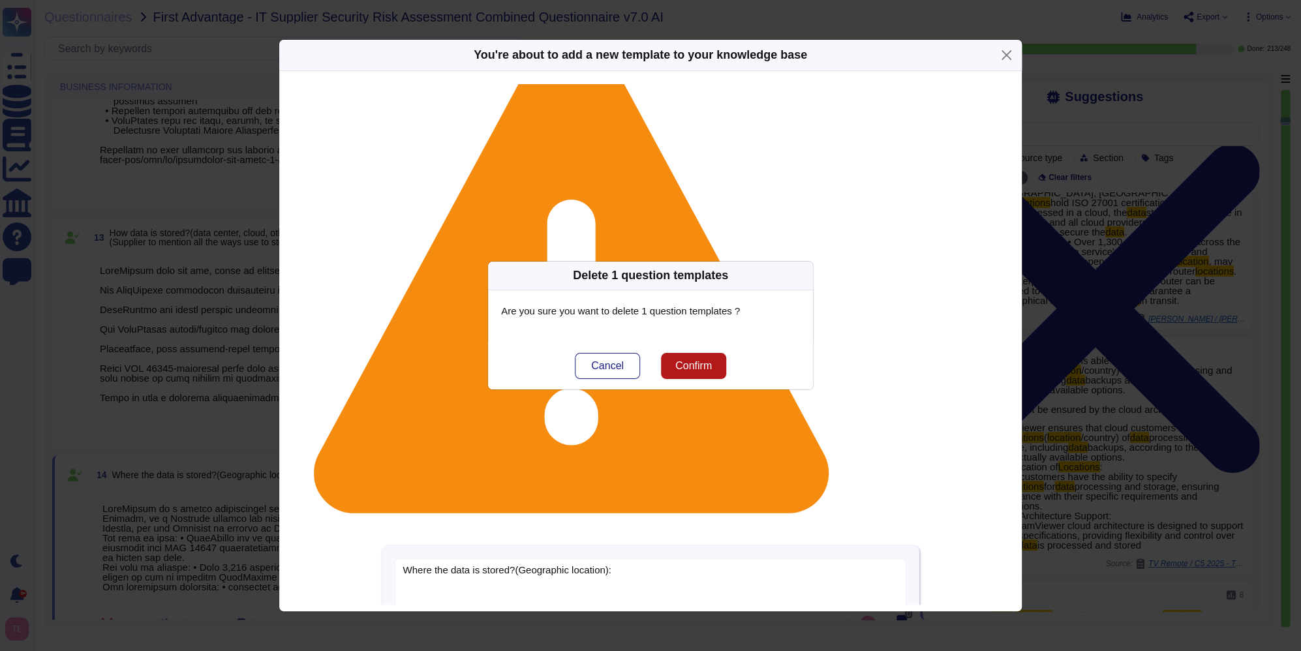
click at [698, 373] on button "Confirm" at bounding box center [693, 366] width 65 height 26
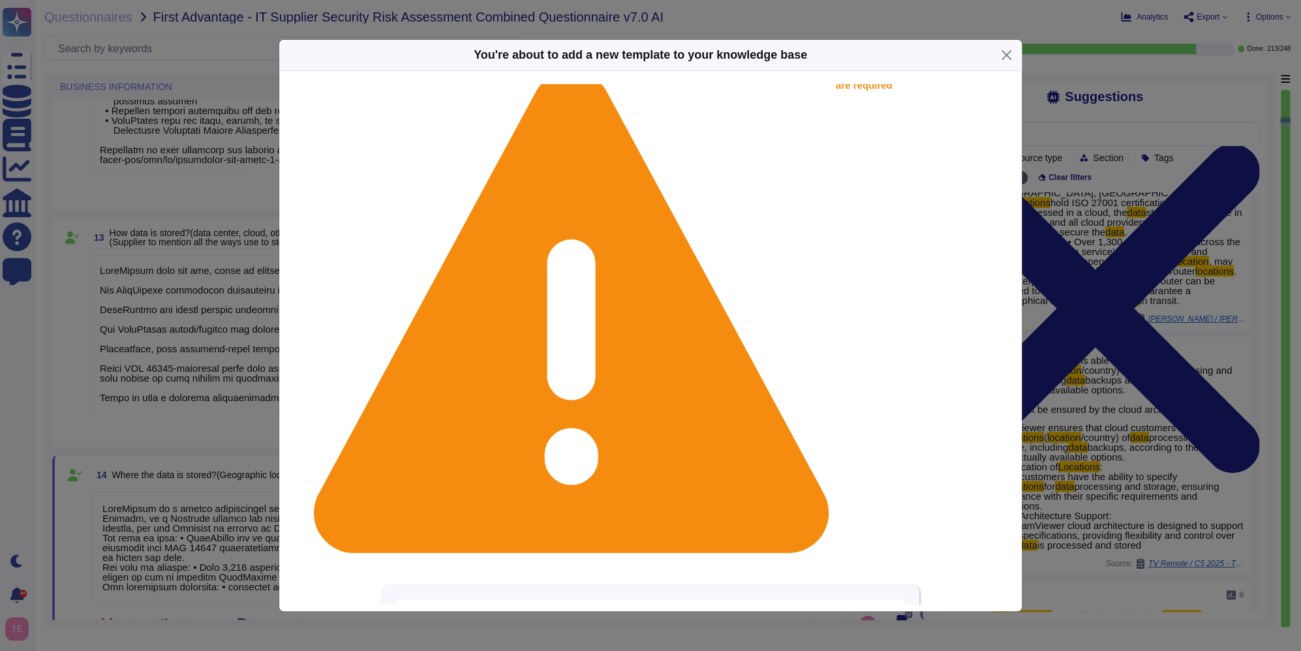
scroll to position [0, 0]
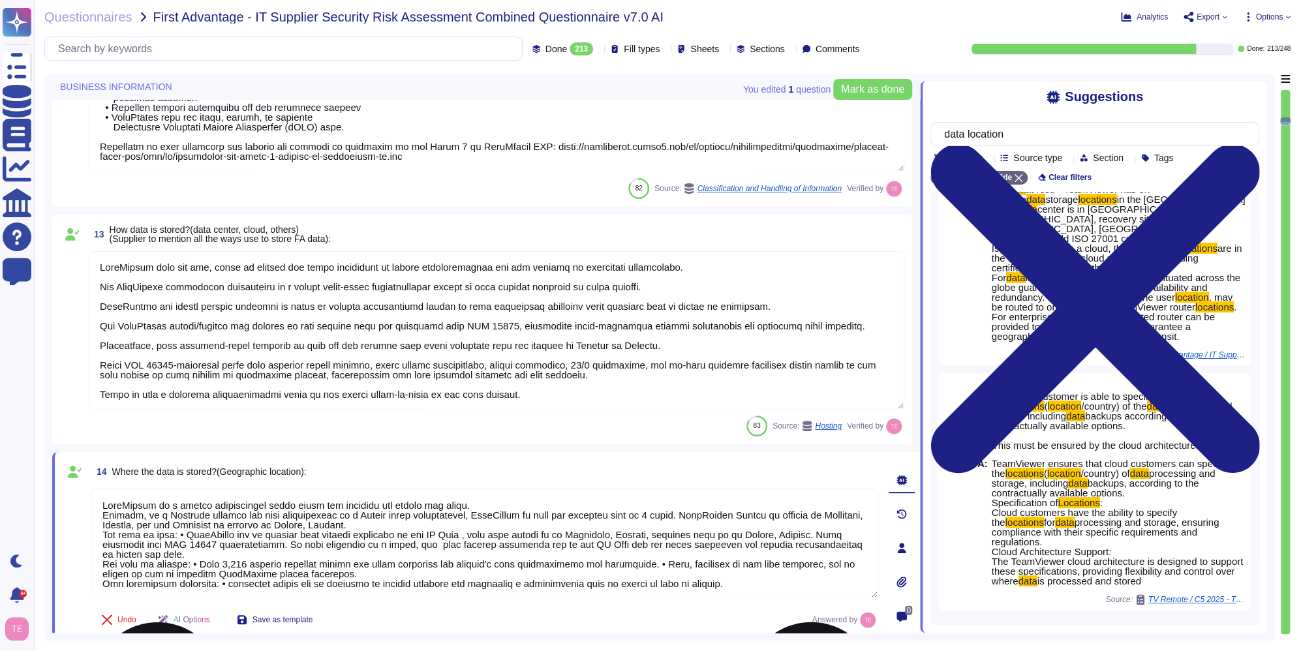
scroll to position [1, 0]
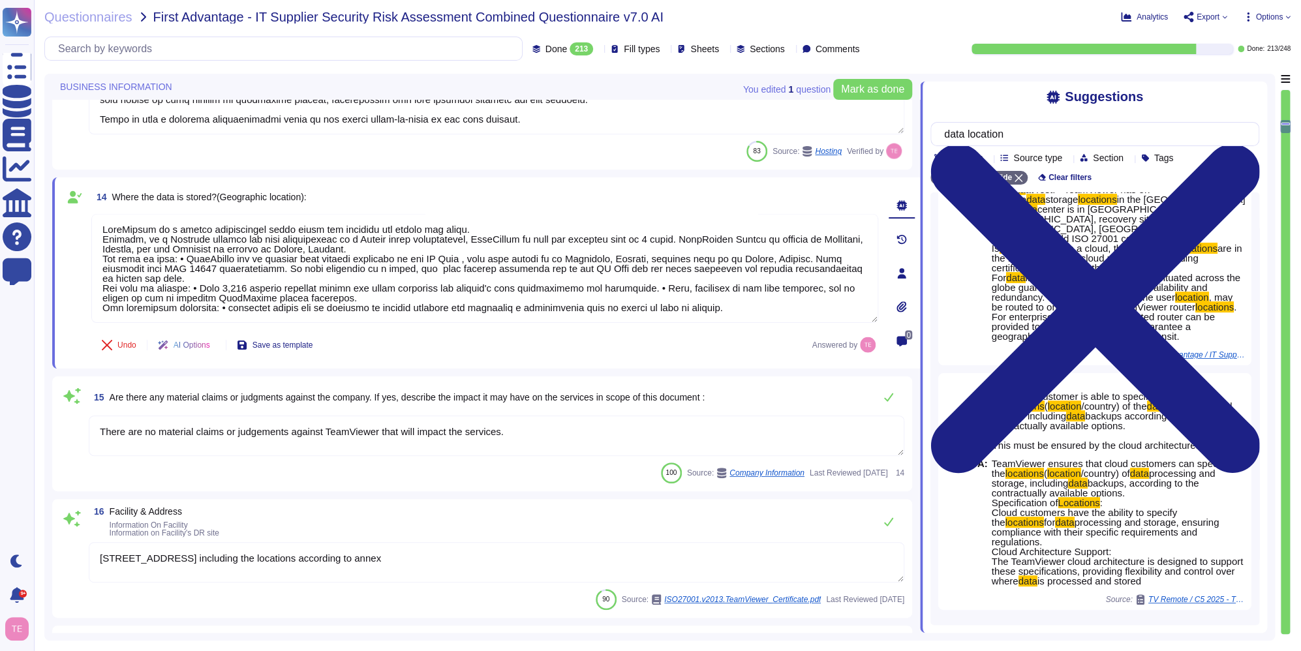
type textarea "TeamViewer"
type textarea "TeamViewer does not own, lease or operate any local datacenter or server infras…"
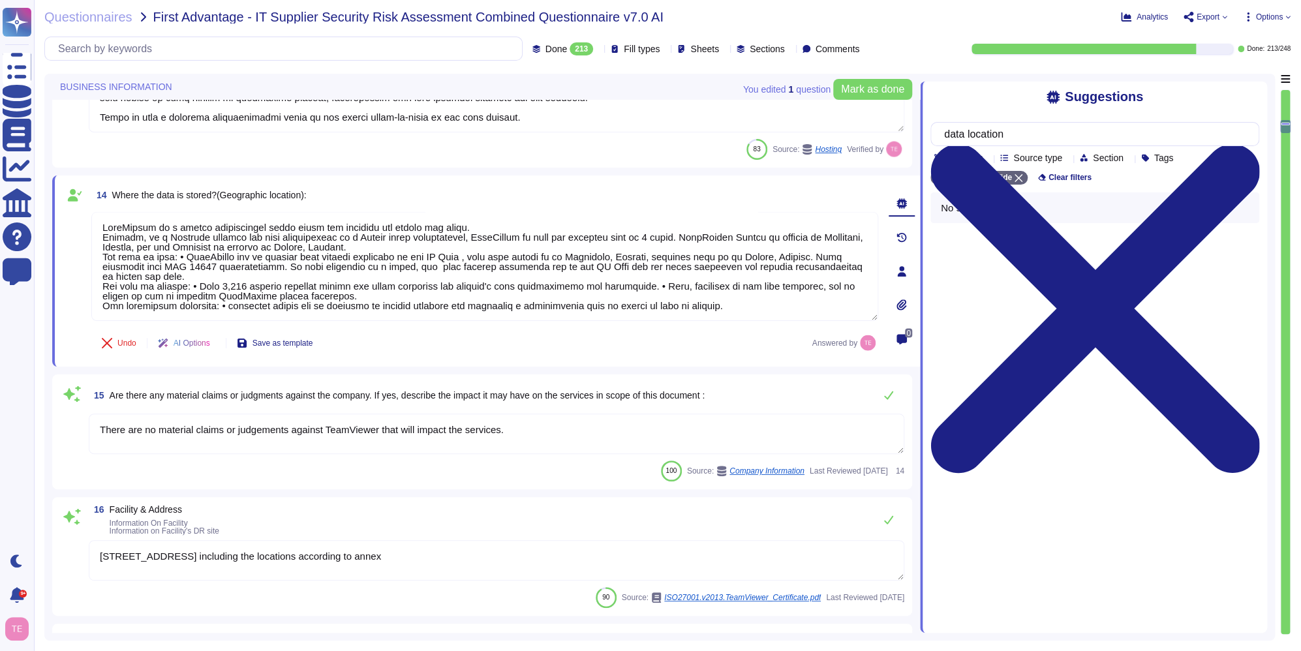
scroll to position [0, 0]
click at [888, 395] on icon at bounding box center [889, 395] width 10 height 10
click at [886, 523] on icon at bounding box center [888, 520] width 9 height 8
click at [889, 519] on icon at bounding box center [888, 520] width 9 height 8
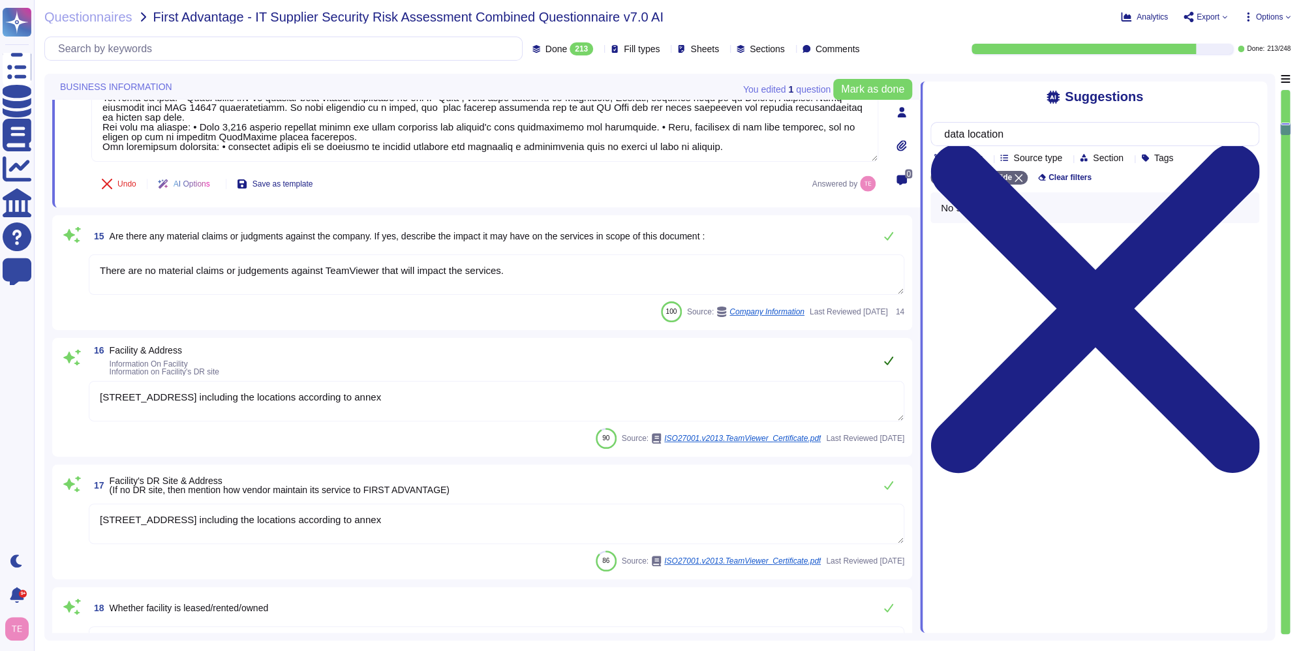
scroll to position [1961, 0]
type textarea "TeamViewer"
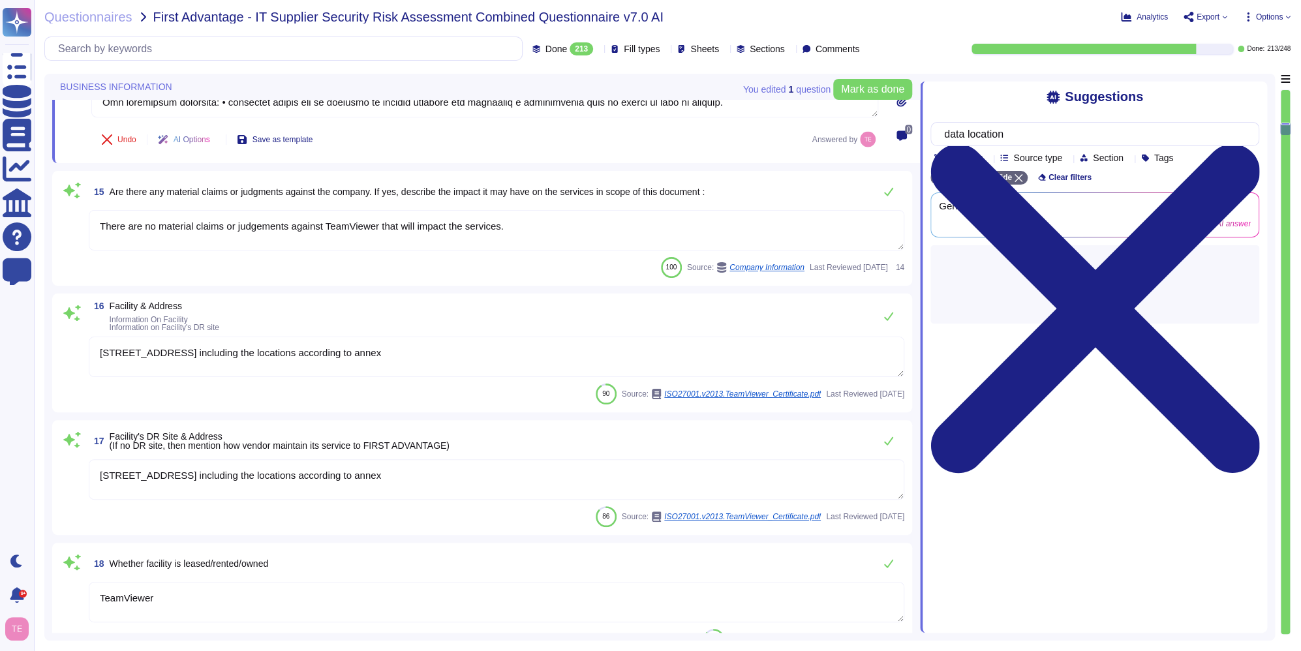
click at [465, 363] on textarea "[STREET_ADDRESS] including the locations according to annex" at bounding box center [497, 357] width 816 height 40
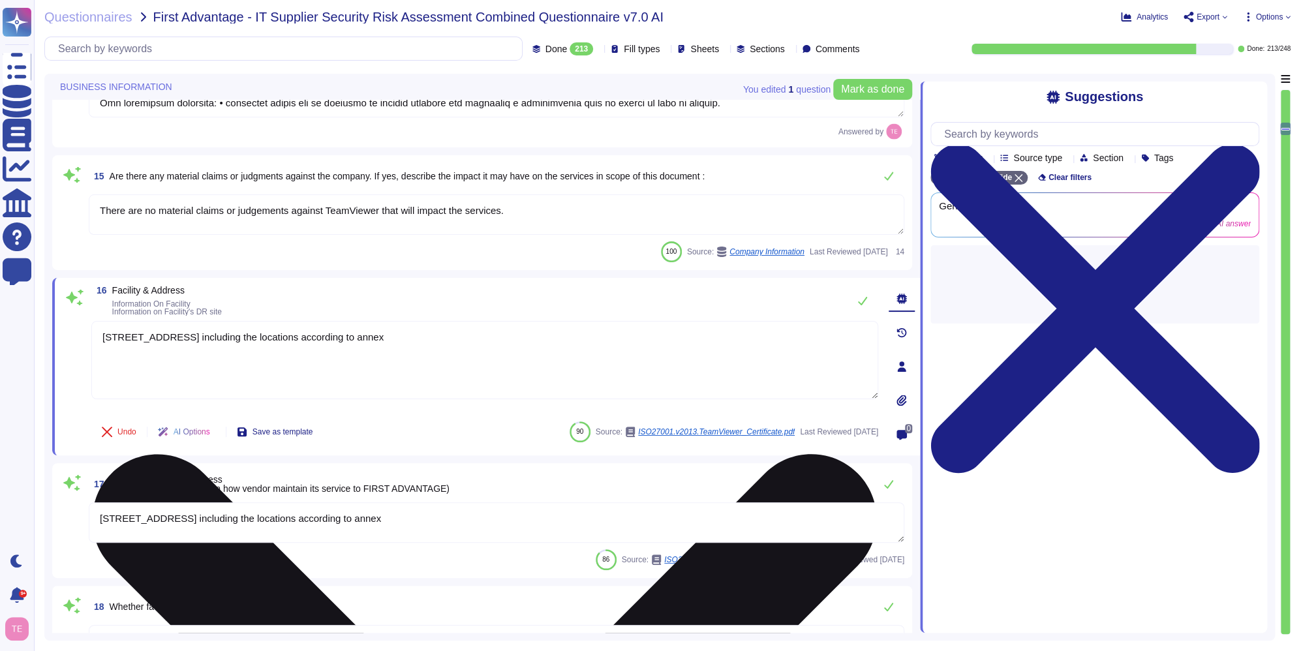
type textarea "TeamViewer"
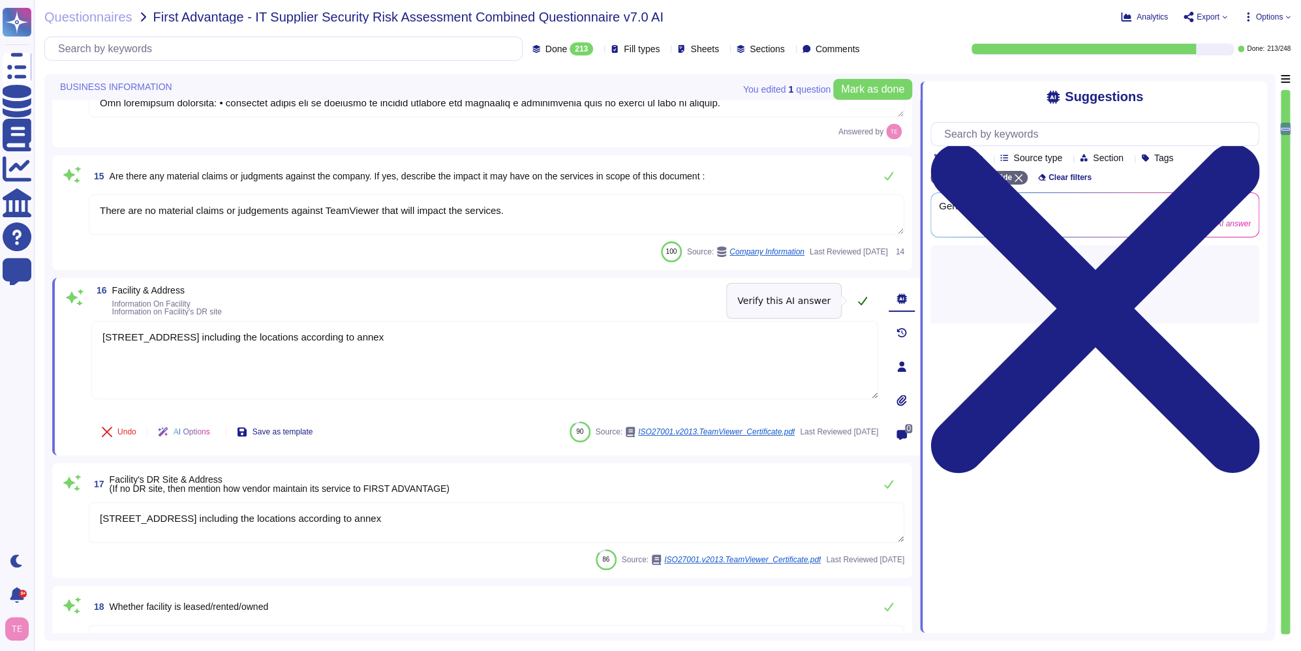
click at [859, 301] on icon at bounding box center [862, 301] width 9 height 8
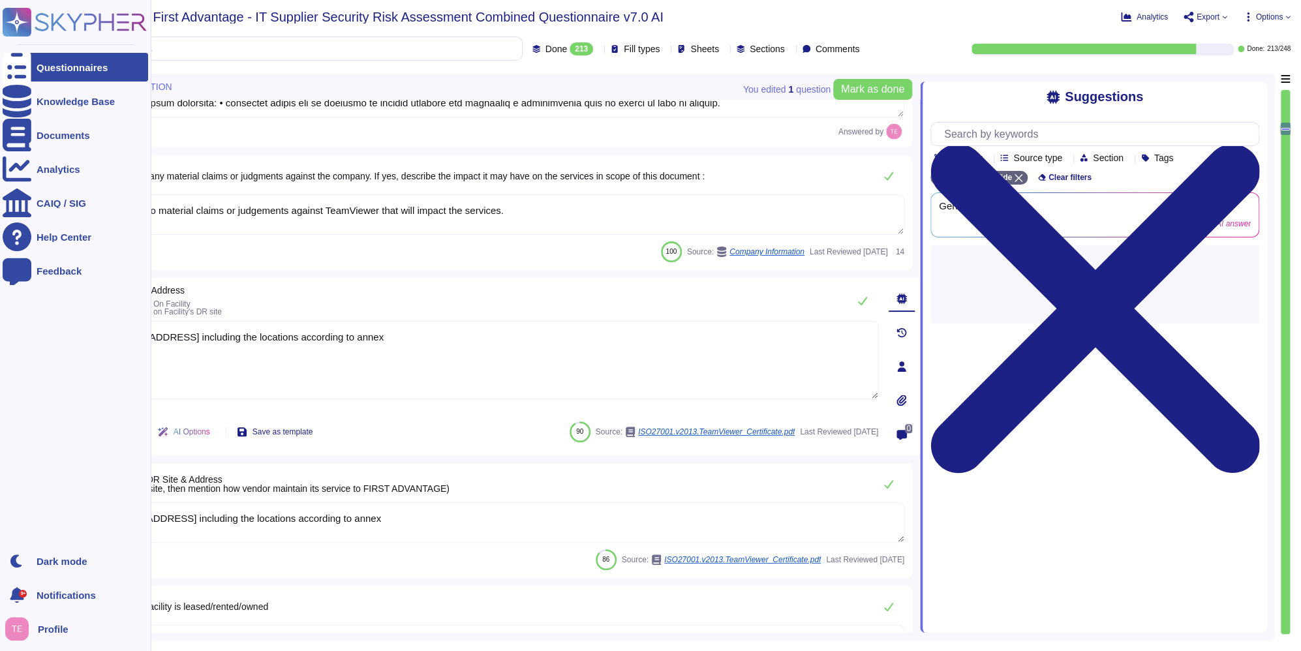
drag, startPoint x: 498, startPoint y: 518, endPoint x: 31, endPoint y: 516, distance: 466.6
click at [31, 516] on div "Questionnaires Knowledge Base Documents Analytics CAIQ / SIG Help Center Feedba…" at bounding box center [650, 325] width 1301 height 651
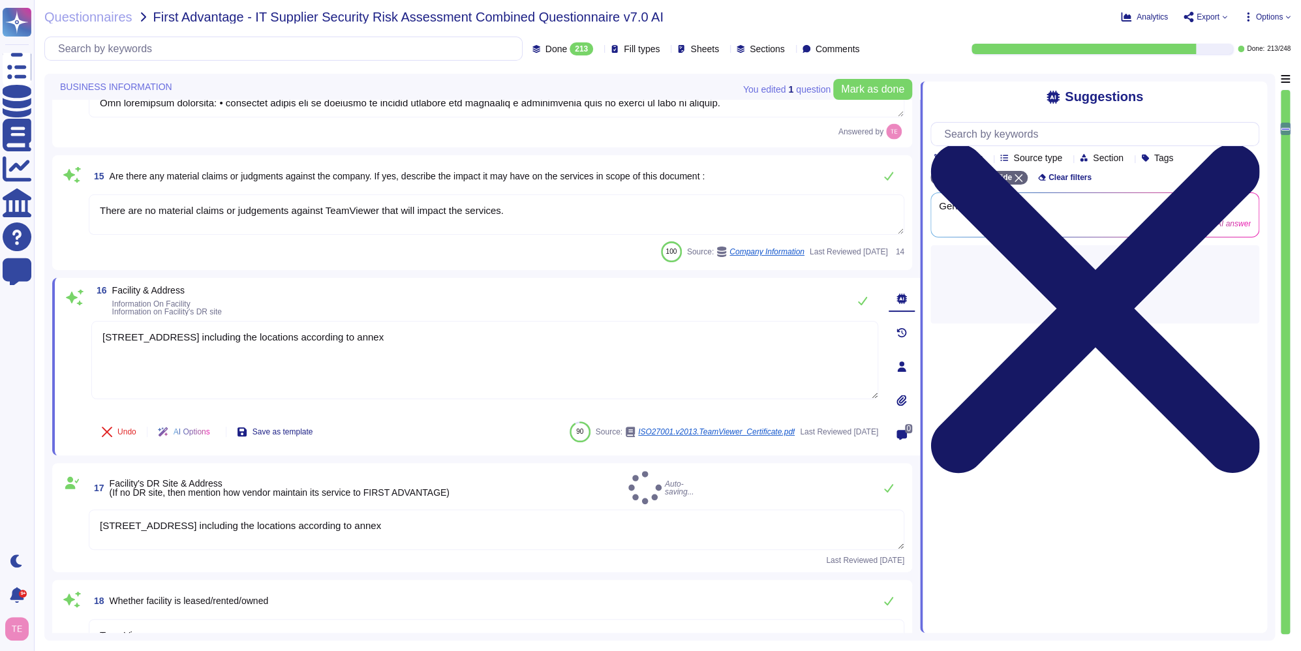
click at [1250, 144] on icon at bounding box center [1095, 308] width 329 height 329
type textarea "[STREET_ADDRESS] including the locations according to annexs"
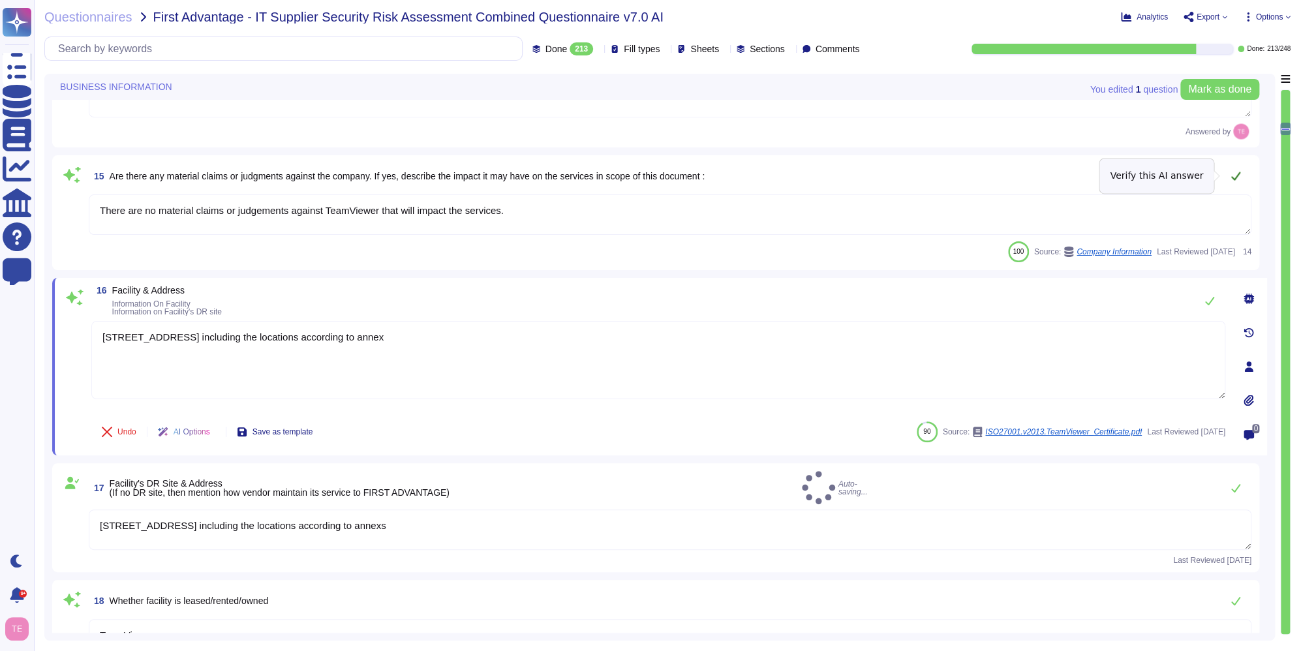
click at [1238, 176] on icon at bounding box center [1236, 176] width 10 height 10
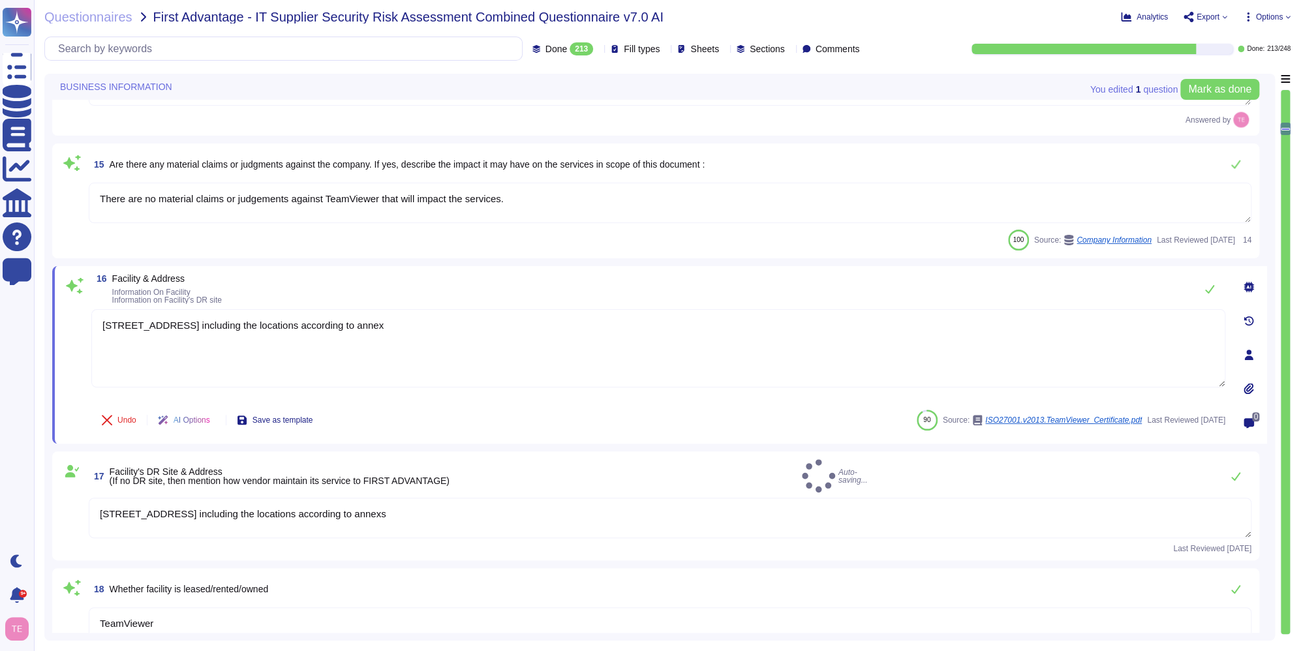
type textarea "Loremips dolo si ametcon, adipiscin, eli seddoe te incididunt utla etd magnaali…"
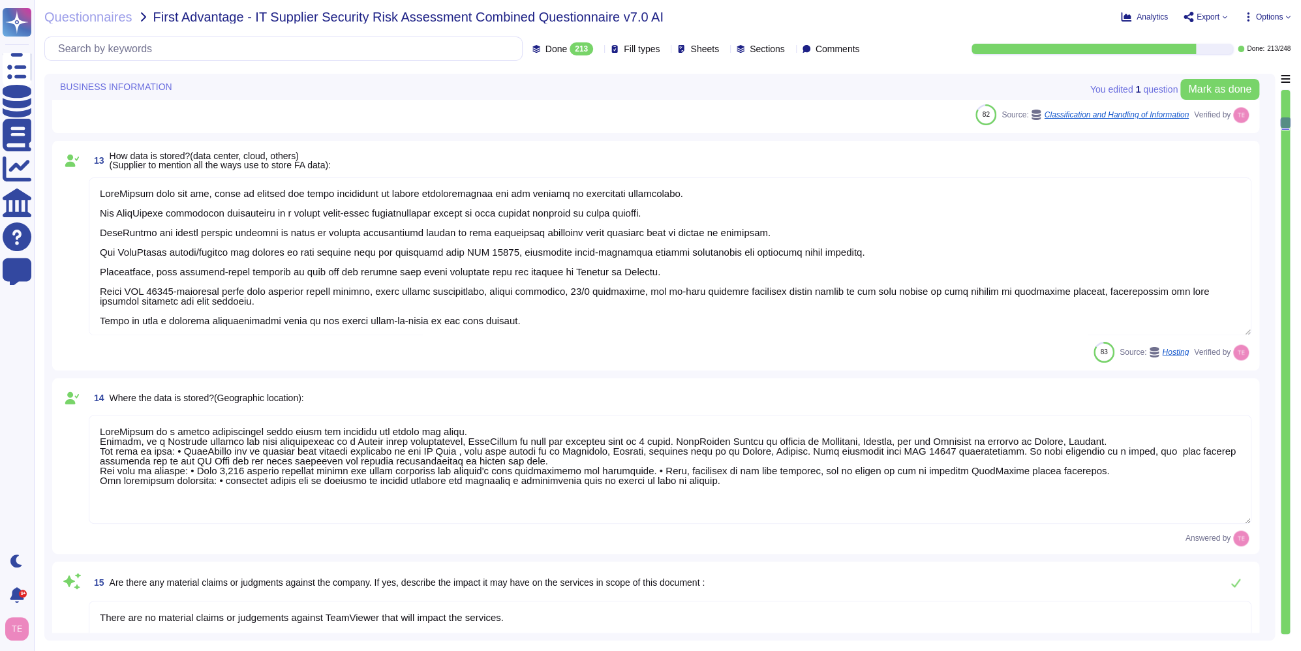
type textarea "approx. 1700"
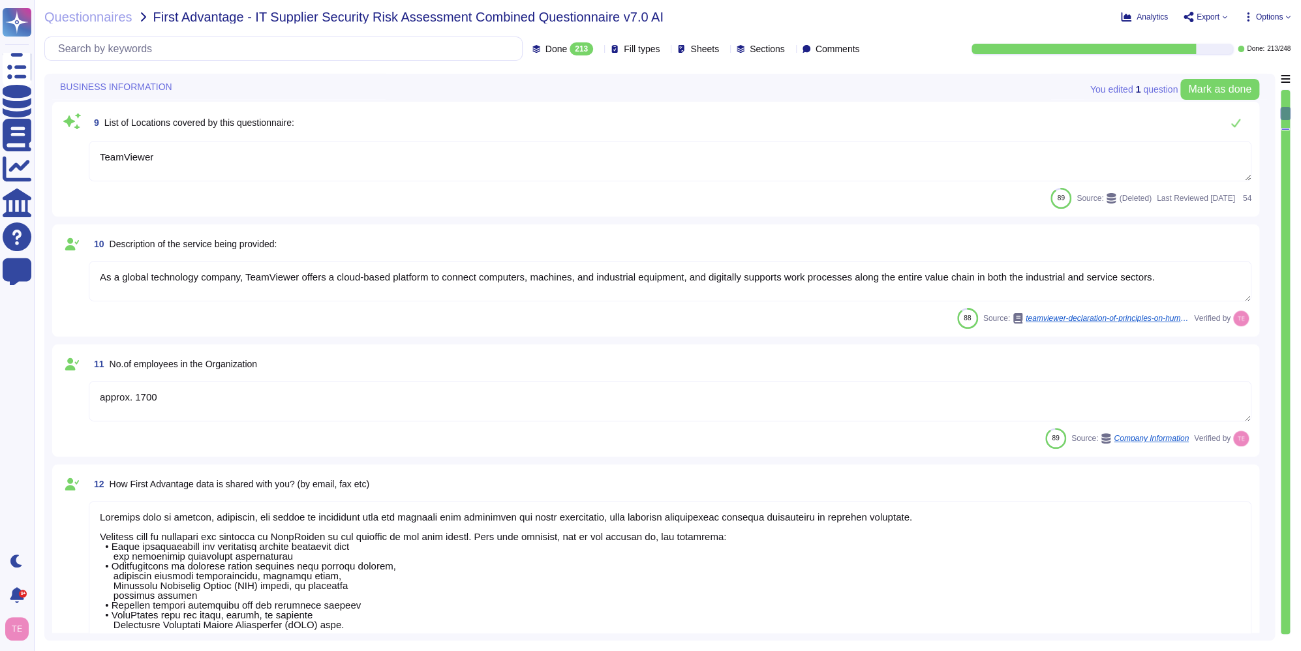
type textarea "The location of a disaster recovery site and the method for obtaining backup me…"
type textarea "TeamViewer is Publicly Held Further information: [URL][DOMAIN_NAME]"
type textarea "TeamViewer AG is incorporated in [GEOGRAPHIC_DATA]. TeamViewer US is a corporat…"
type textarea "TeamViewer"
type textarea "As a global technology company, TeamViewer offers a cloud-based platform to con…"
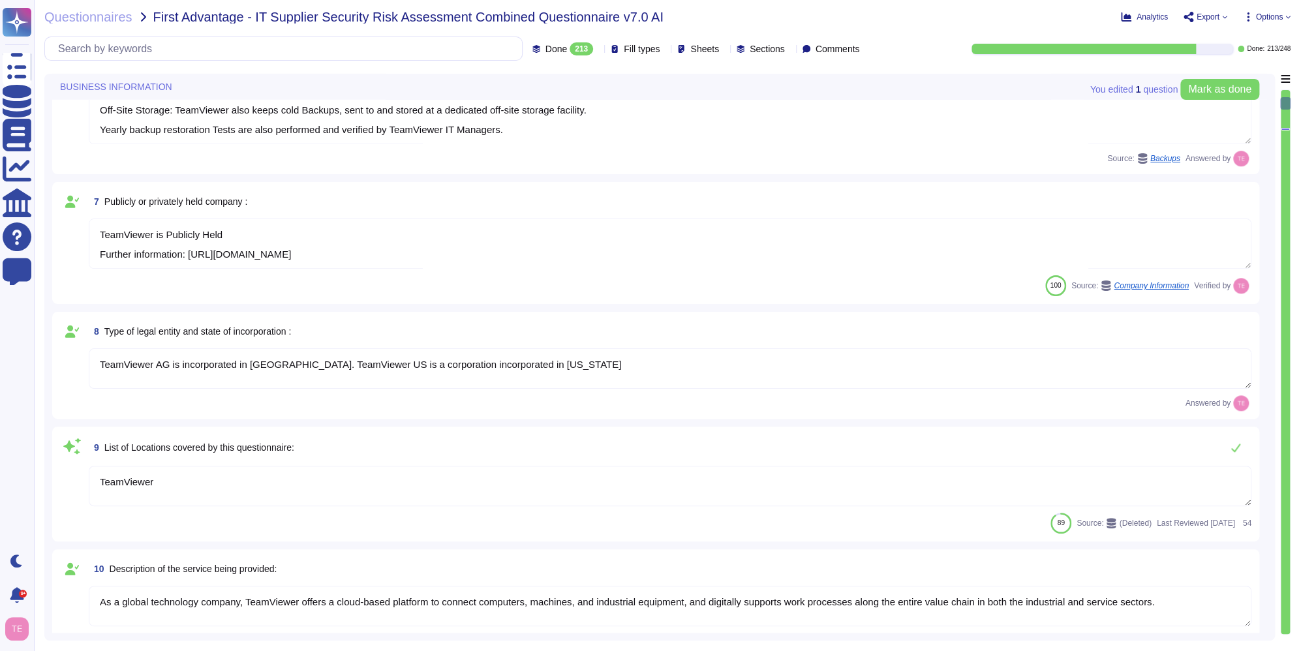
scroll to position [435, 0]
type textarea "TeamViewer"
type textarea "[URL][DOMAIN_NAME]"
type textarea "Launched in [DATE], TeamViewer focuses on cloud-based technologies to enable on…"
type textarea "TeamViewer US. Inc. * [STREET_ADDRESS]"
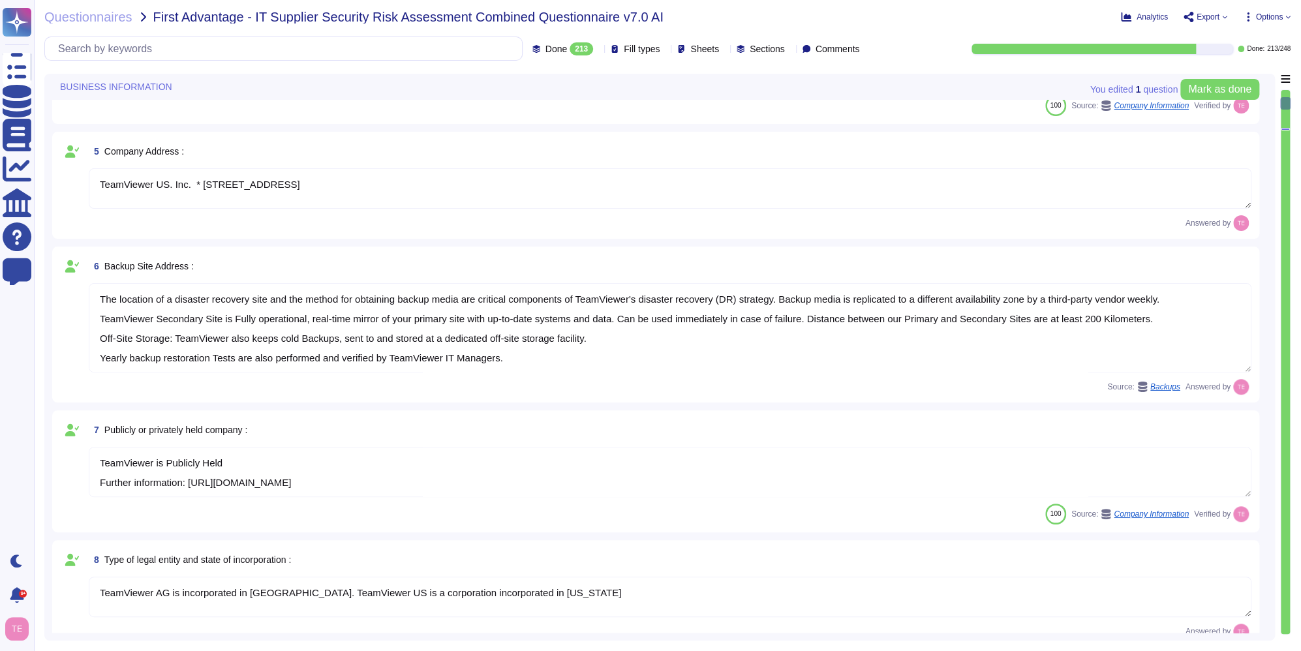
scroll to position [0, 0]
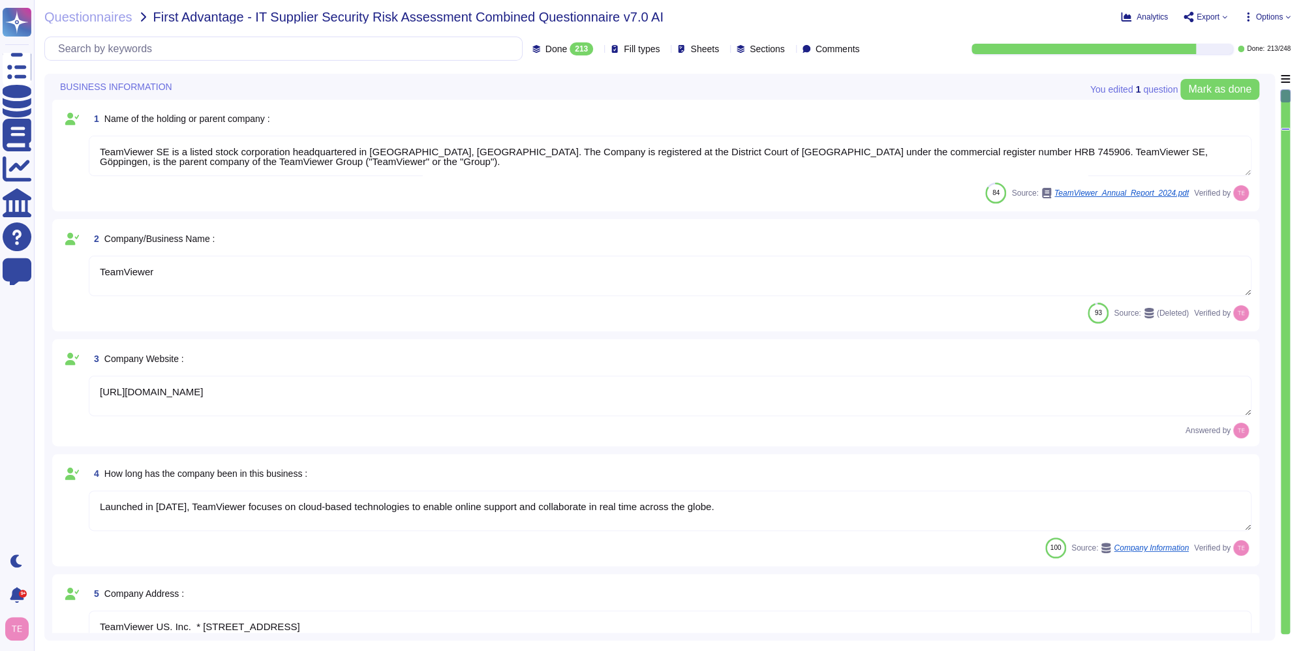
type textarea "TeamViewer SE is a listed stock corporation headquartered in [GEOGRAPHIC_DATA],…"
click at [114, 22] on span "Questionnaires" at bounding box center [88, 16] width 88 height 13
